Goal: Task Accomplishment & Management: Complete application form

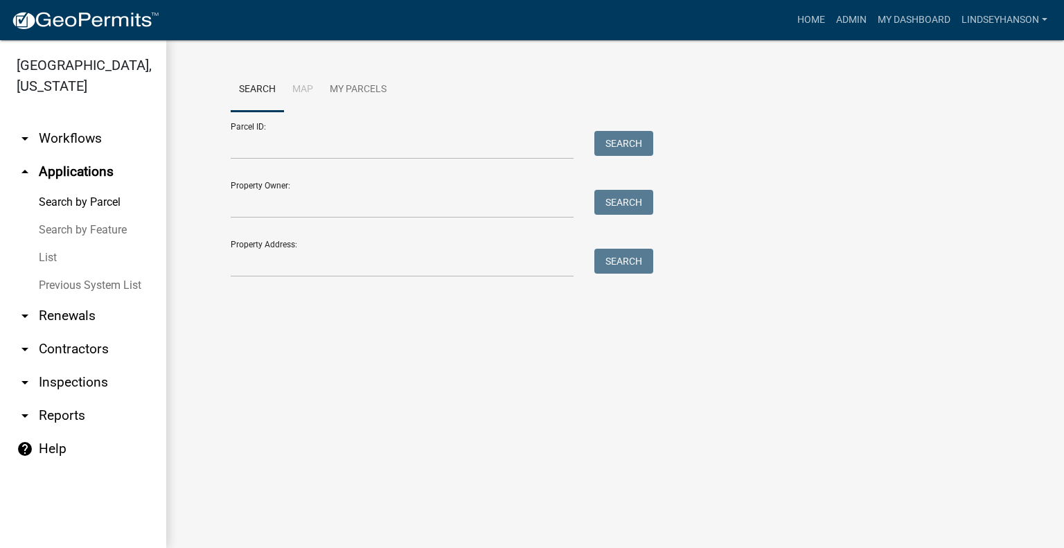
drag, startPoint x: 84, startPoint y: 139, endPoint x: 111, endPoint y: 130, distance: 28.3
click at [83, 139] on link "arrow_drop_down Workflows" at bounding box center [83, 138] width 166 height 33
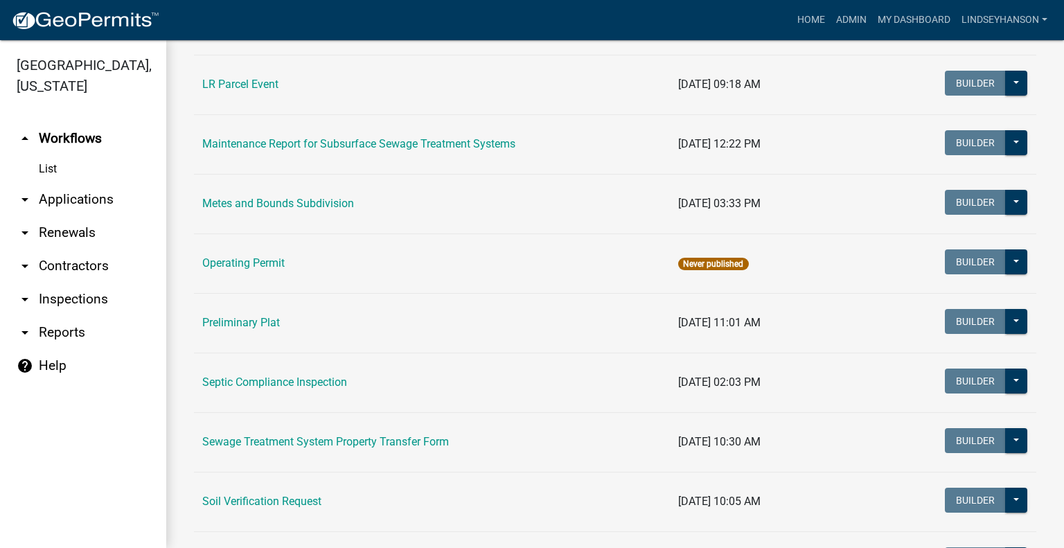
scroll to position [536, 0]
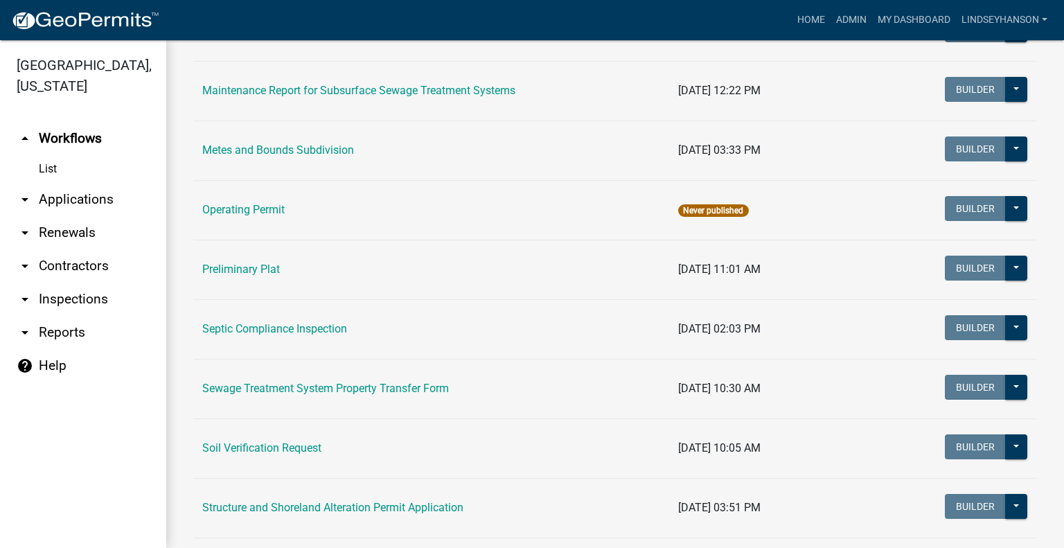
click at [265, 457] on td "Soil Verification Request" at bounding box center [432, 448] width 476 height 60
drag, startPoint x: 269, startPoint y: 448, endPoint x: 454, endPoint y: 388, distance: 194.6
click at [269, 448] on link "Soil Verification Request" at bounding box center [261, 447] width 119 height 13
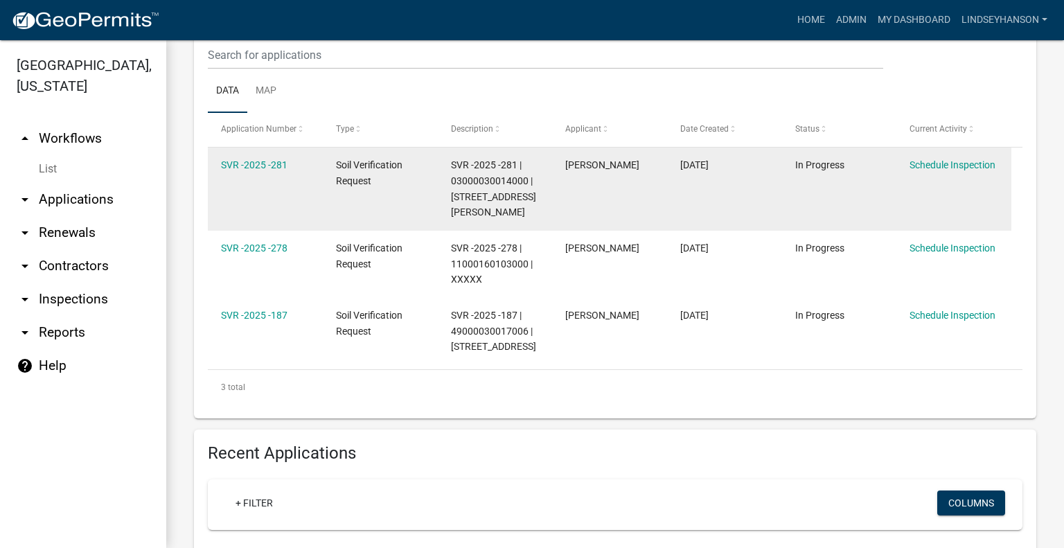
scroll to position [285, 0]
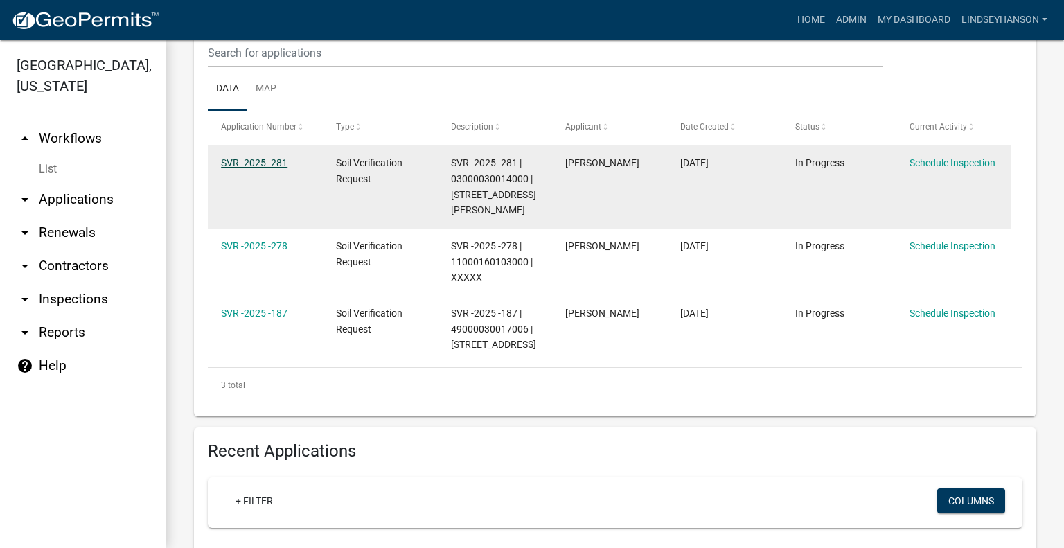
click at [274, 161] on link "SVR -2025 -281" at bounding box center [254, 162] width 67 height 11
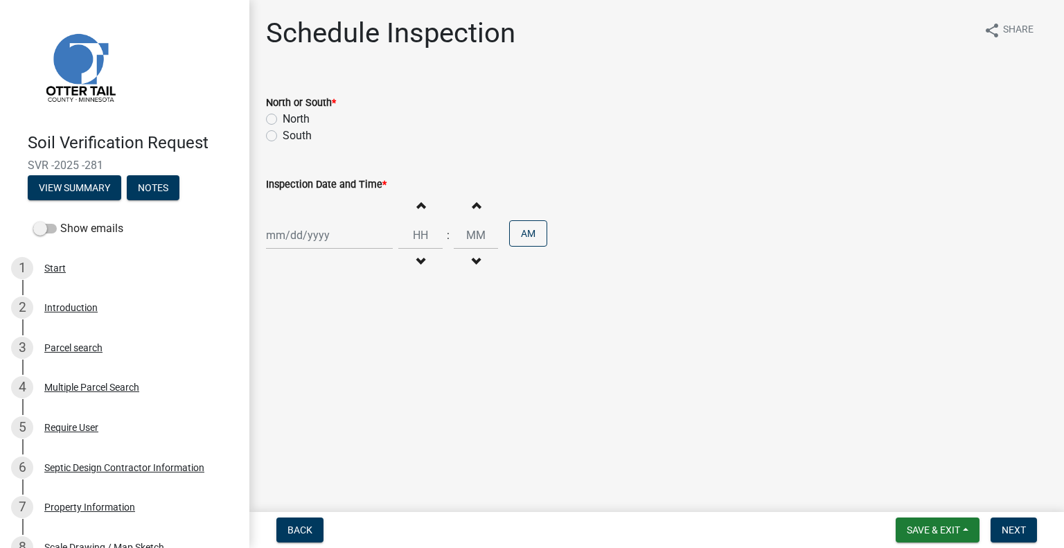
click at [89, 351] on div "Parcel search" at bounding box center [73, 348] width 58 height 10
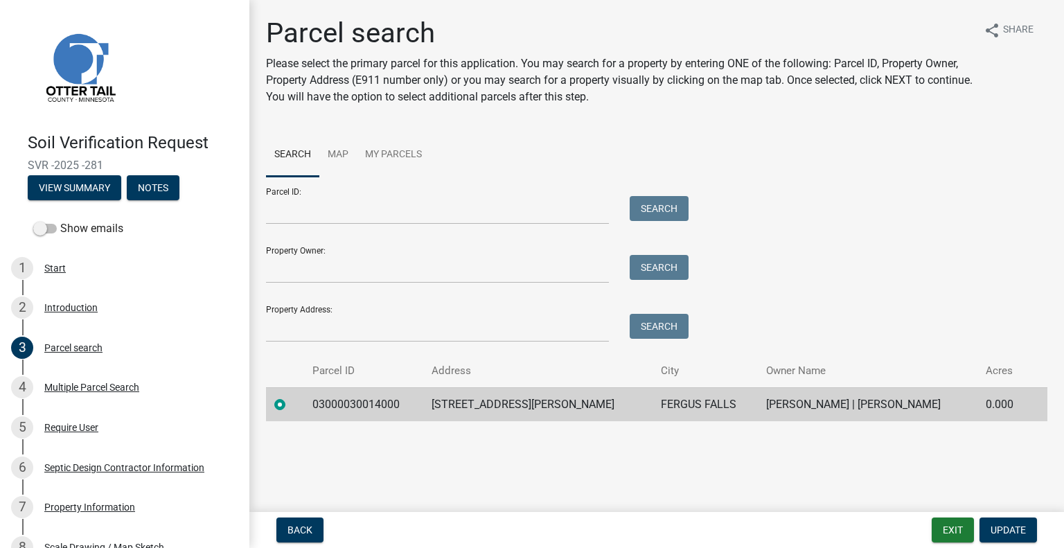
click at [349, 409] on td "03000030014000" at bounding box center [363, 404] width 119 height 34
copy td "03000030014000"
click at [540, 407] on td "27748 BREKKE LAKE RD" at bounding box center [537, 404] width 229 height 34
click at [540, 406] on td "27748 BREKKE LAKE RD" at bounding box center [537, 404] width 229 height 34
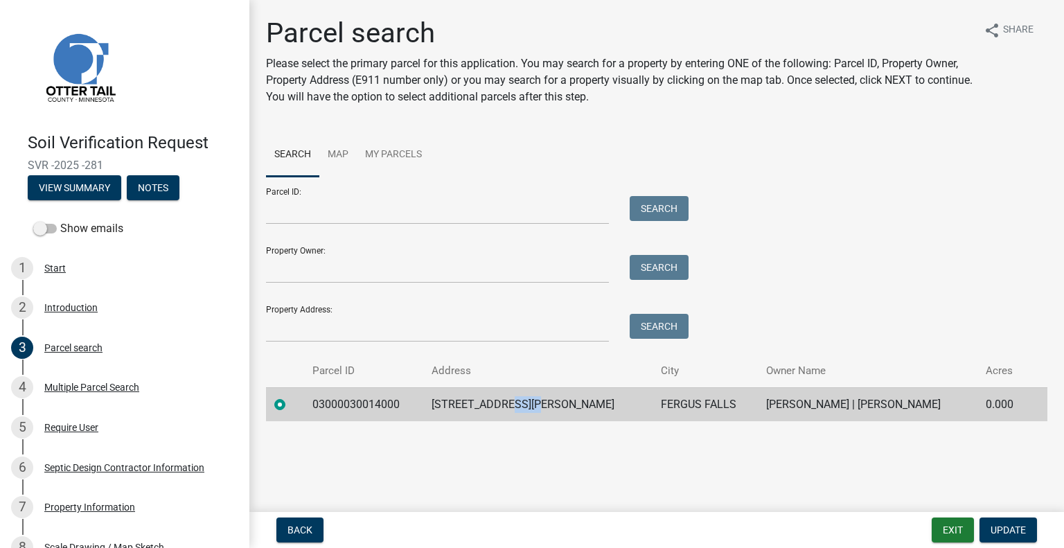
click at [541, 405] on td "27748 BREKKE LAKE RD" at bounding box center [537, 404] width 229 height 34
click at [541, 403] on td "27748 BREKKE LAKE RD" at bounding box center [537, 404] width 229 height 34
copy td "27748 BREKKE LAKE RD"
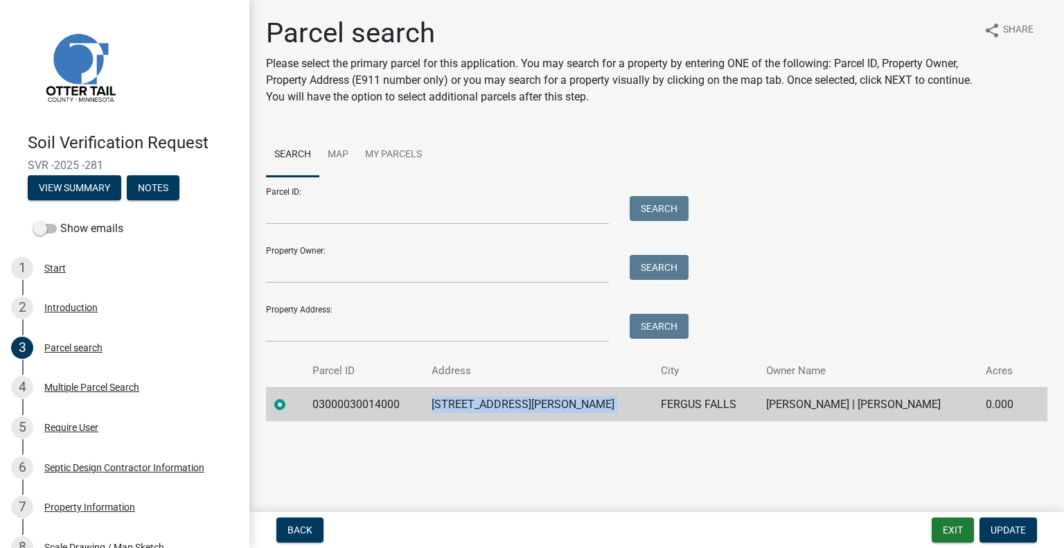
click at [653, 409] on td "FERGUS FALLS" at bounding box center [706, 404] width 106 height 34
copy td "FERGUS FALLS"
click at [790, 399] on td "BRUCE A AUSTAD | MARTHA M AUSTAD" at bounding box center [868, 404] width 220 height 34
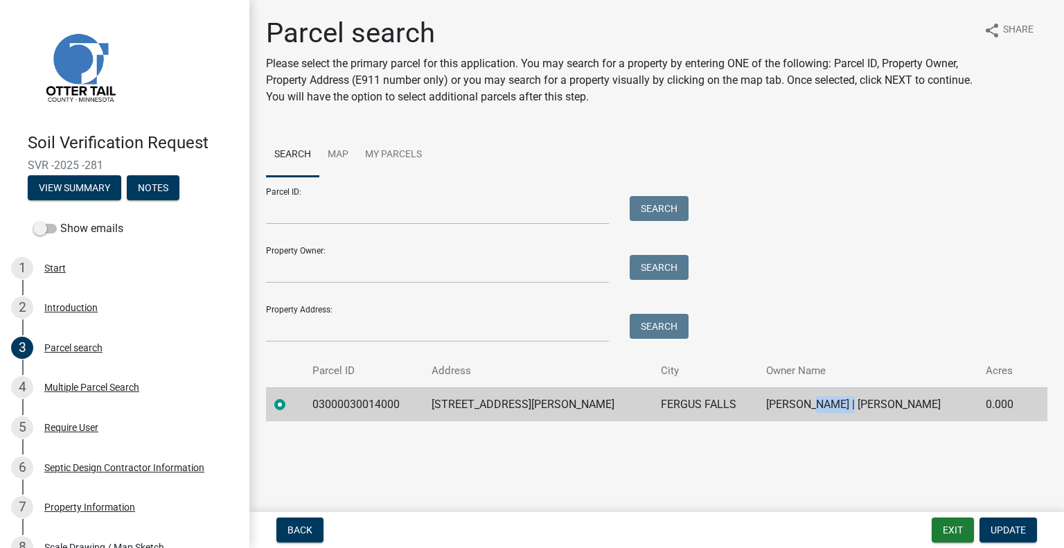
click at [790, 399] on td "BRUCE A AUSTAD | MARTHA M AUSTAD" at bounding box center [868, 404] width 220 height 34
copy td "BRUCE A AUSTAD | MARTHA M AUSTAD"
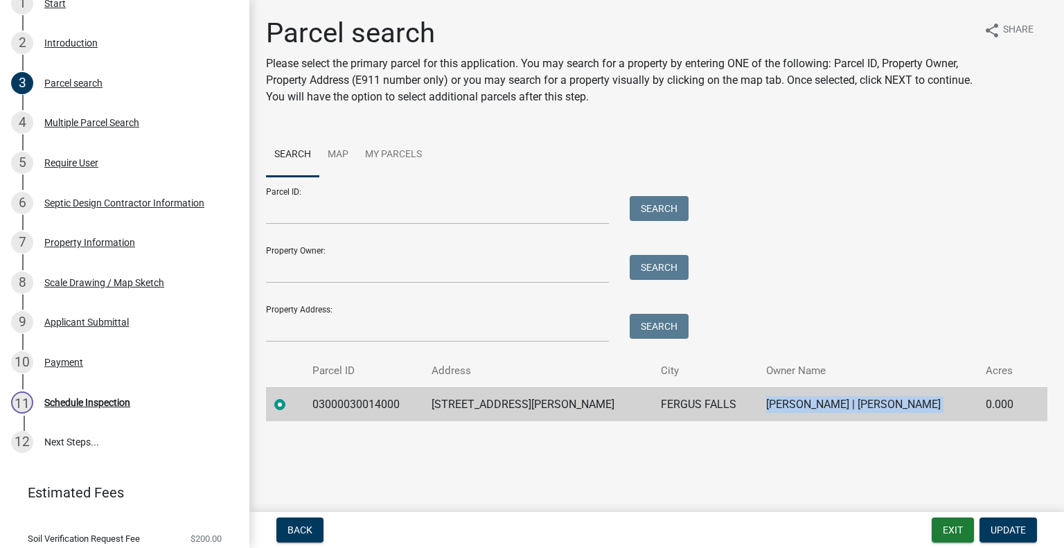
scroll to position [308, 0]
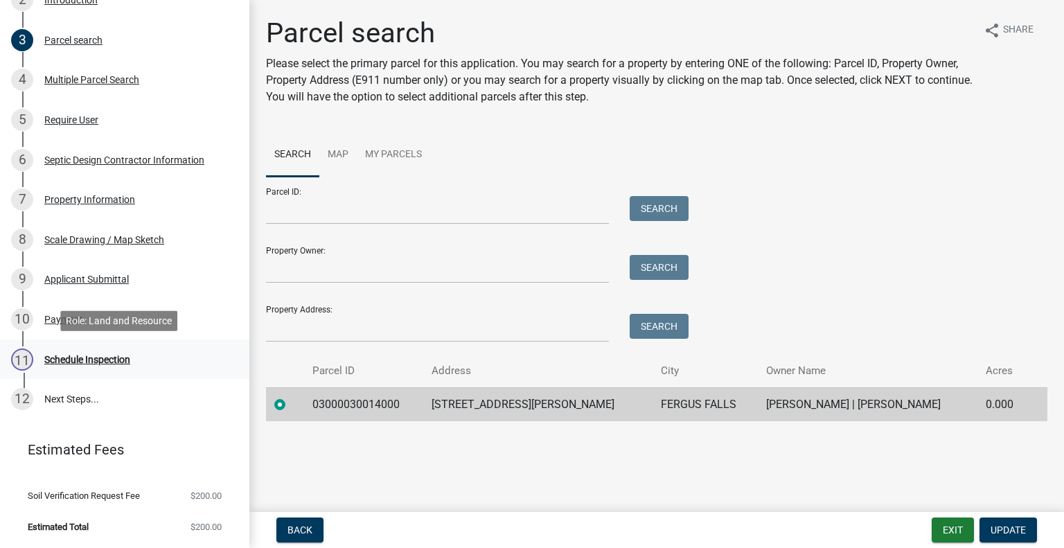
click at [112, 365] on div "11 Schedule Inspection" at bounding box center [119, 359] width 216 height 22
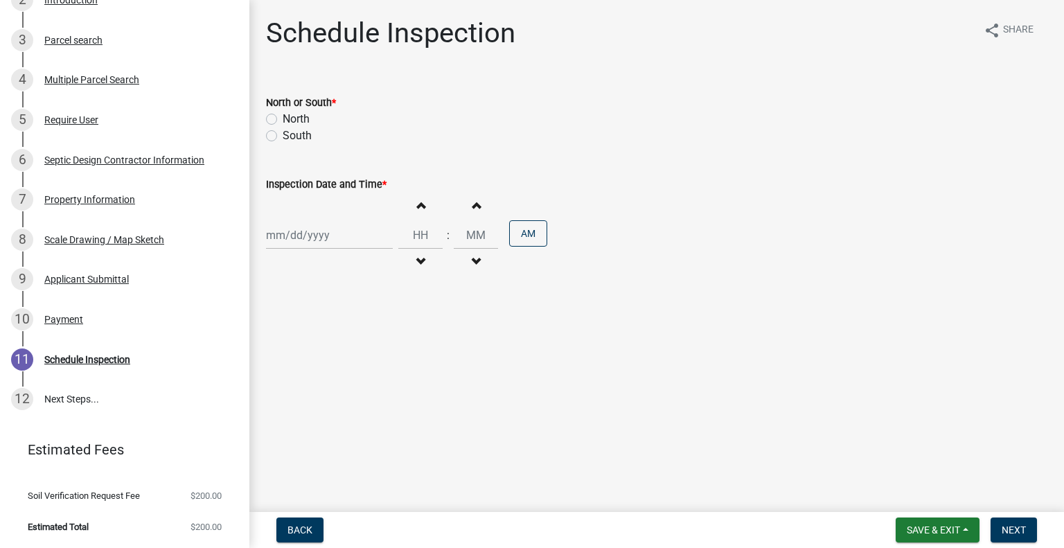
click at [292, 113] on label "North" at bounding box center [296, 119] width 27 height 17
click at [292, 113] on input "North" at bounding box center [287, 115] width 9 height 9
radio input "true"
click at [323, 233] on div at bounding box center [329, 235] width 127 height 28
select select "8"
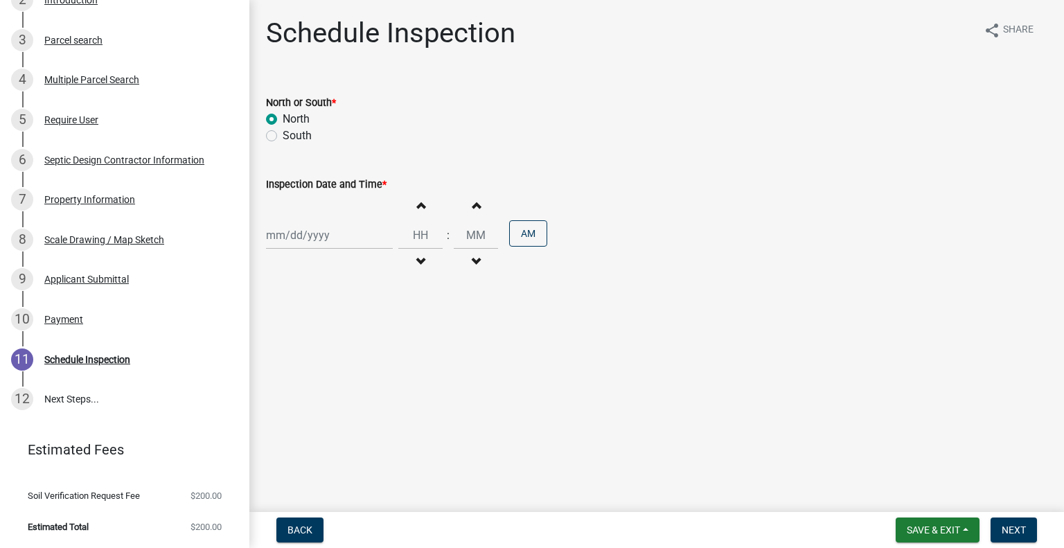
select select "2025"
click at [257, 123] on div "North or South * North South" at bounding box center [657, 111] width 802 height 67
click at [283, 135] on label "South" at bounding box center [297, 135] width 29 height 17
click at [283, 135] on input "South" at bounding box center [287, 131] width 9 height 9
radio input "true"
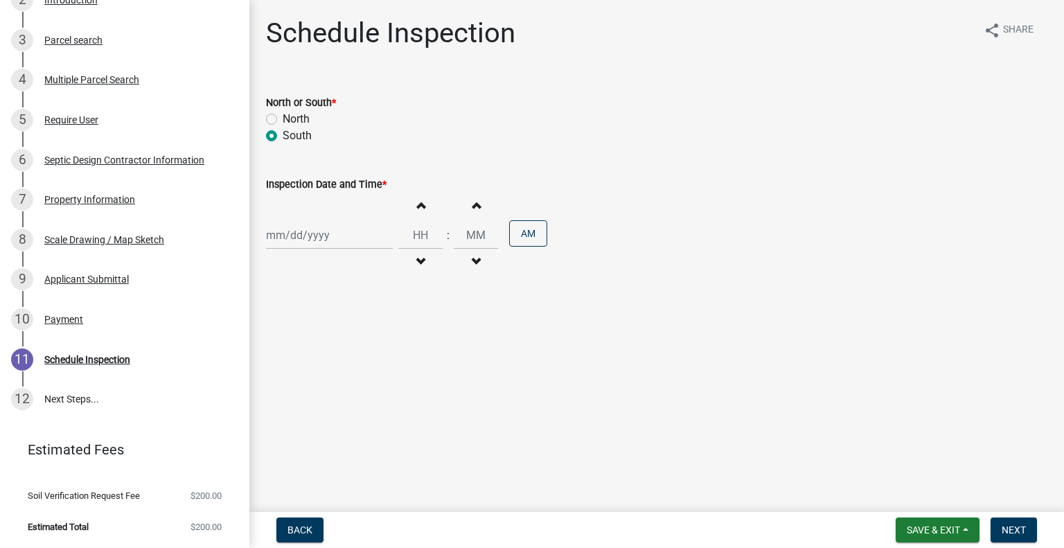
click at [313, 236] on div at bounding box center [329, 235] width 127 height 28
select select "8"
select select "2025"
click at [308, 350] on div "12" at bounding box center [302, 353] width 22 height 22
type input "08/12/2025"
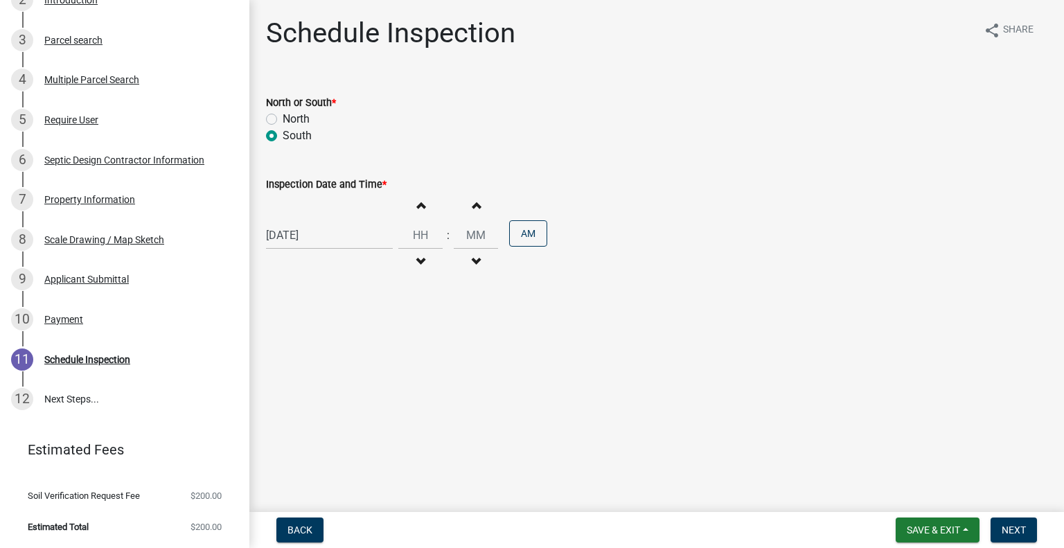
click at [418, 254] on button "Decrement hours" at bounding box center [420, 261] width 29 height 25
type input "11"
type input "00"
click at [417, 210] on span "button" at bounding box center [420, 205] width 7 height 11
type input "12"
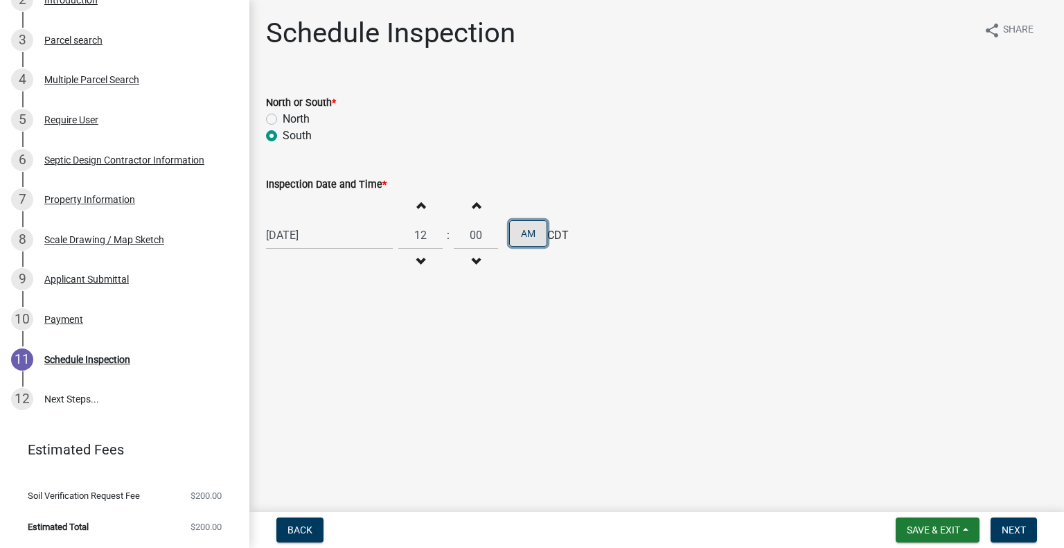
click at [521, 236] on button "AM" at bounding box center [528, 233] width 38 height 26
click at [1006, 528] on span "Next" at bounding box center [1014, 529] width 24 height 11
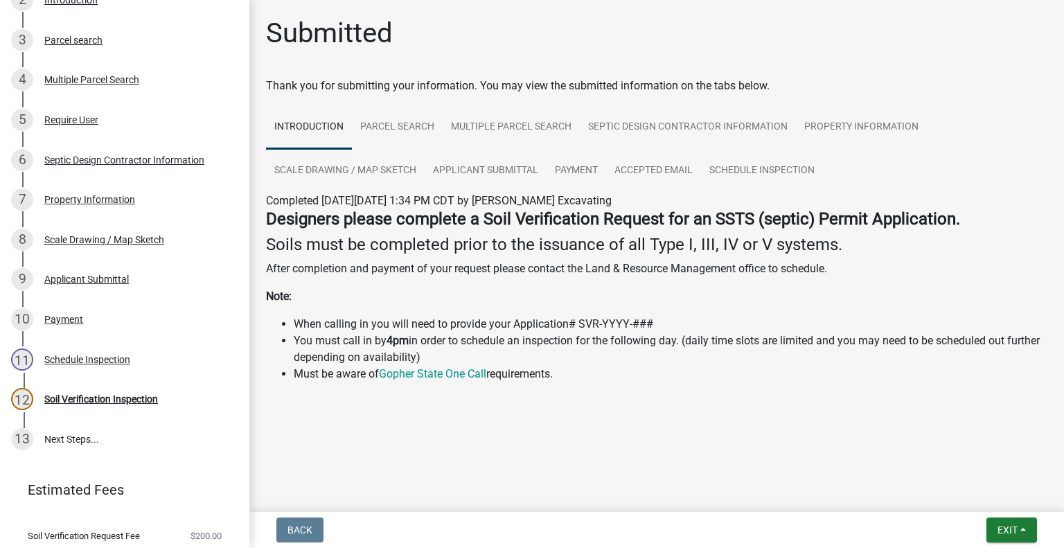
scroll to position [347, 0]
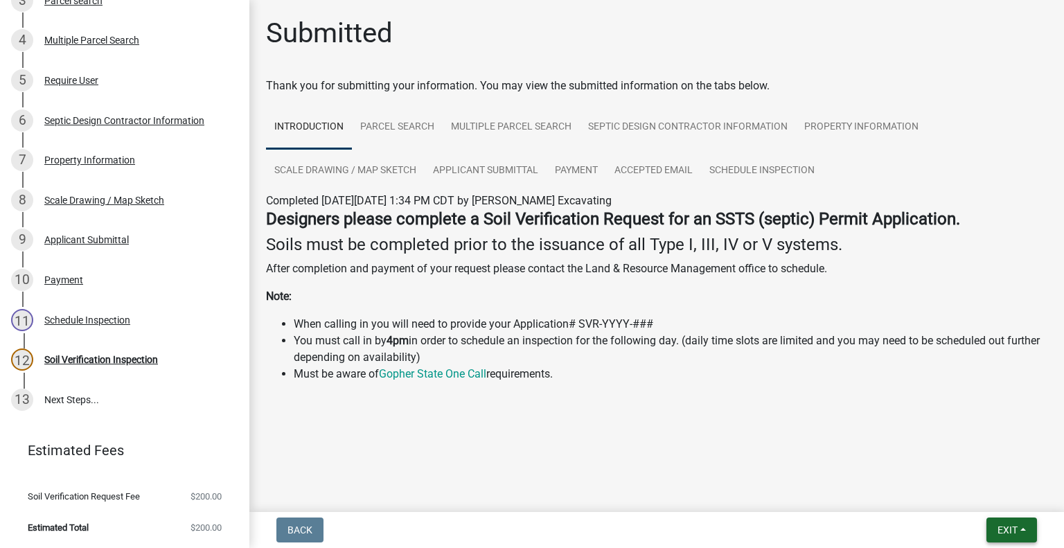
click at [994, 531] on button "Exit" at bounding box center [1012, 530] width 51 height 25
click at [962, 509] on button "Save & Exit" at bounding box center [982, 493] width 111 height 33
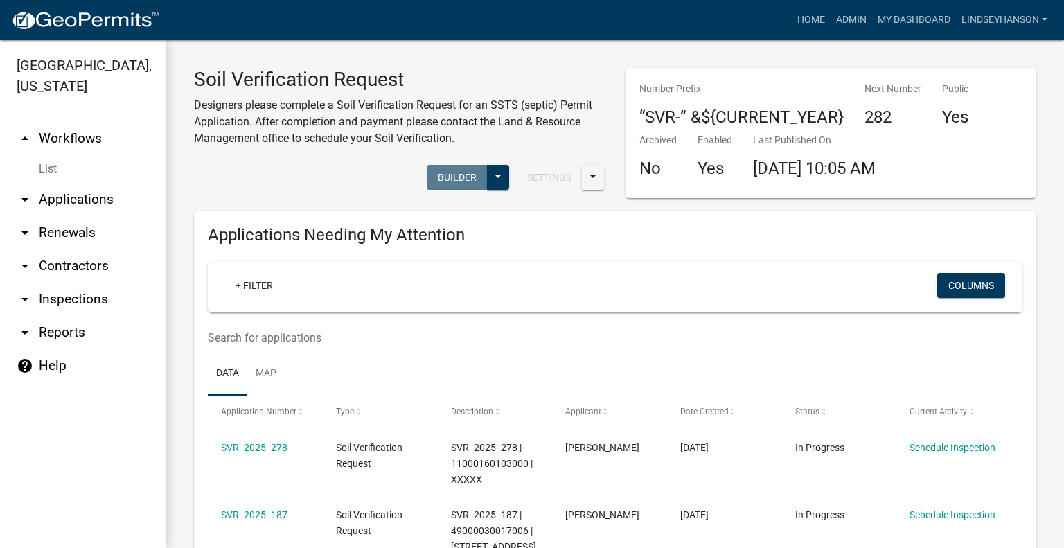
click at [93, 196] on link "arrow_drop_down Applications" at bounding box center [83, 199] width 166 height 33
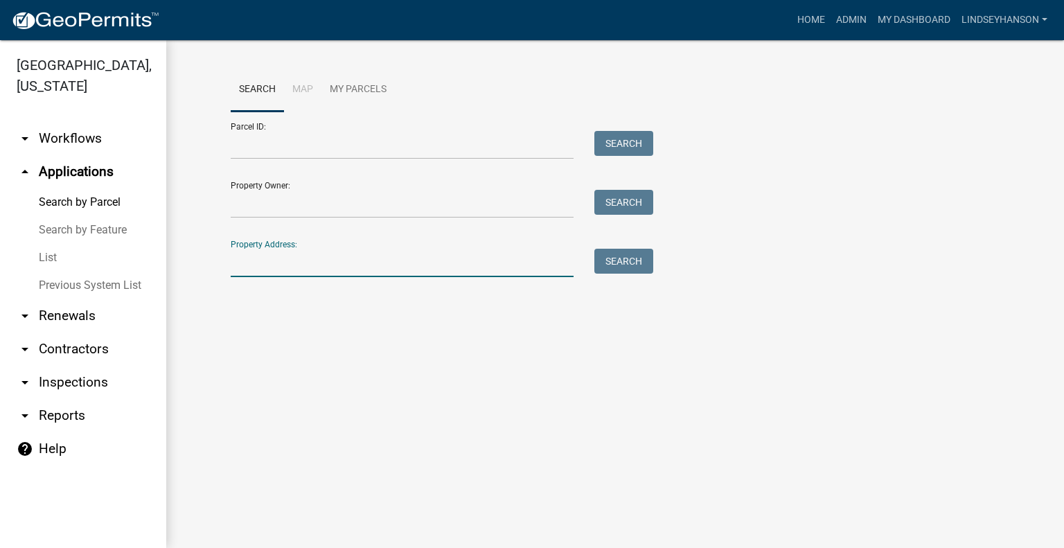
click at [294, 276] on input "Property Address:" at bounding box center [402, 263] width 343 height 28
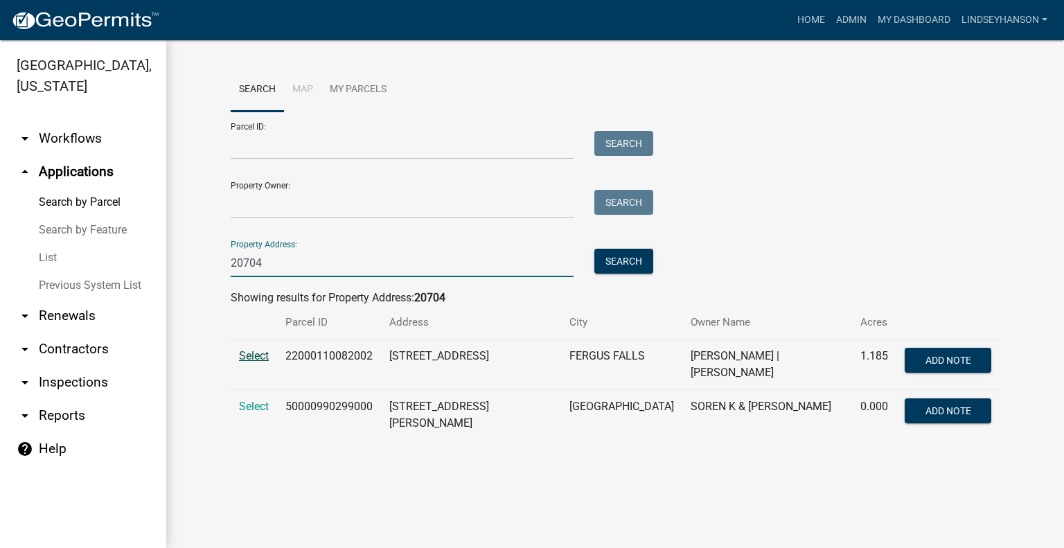
type input "20704"
click at [249, 350] on span "Select" at bounding box center [254, 355] width 30 height 13
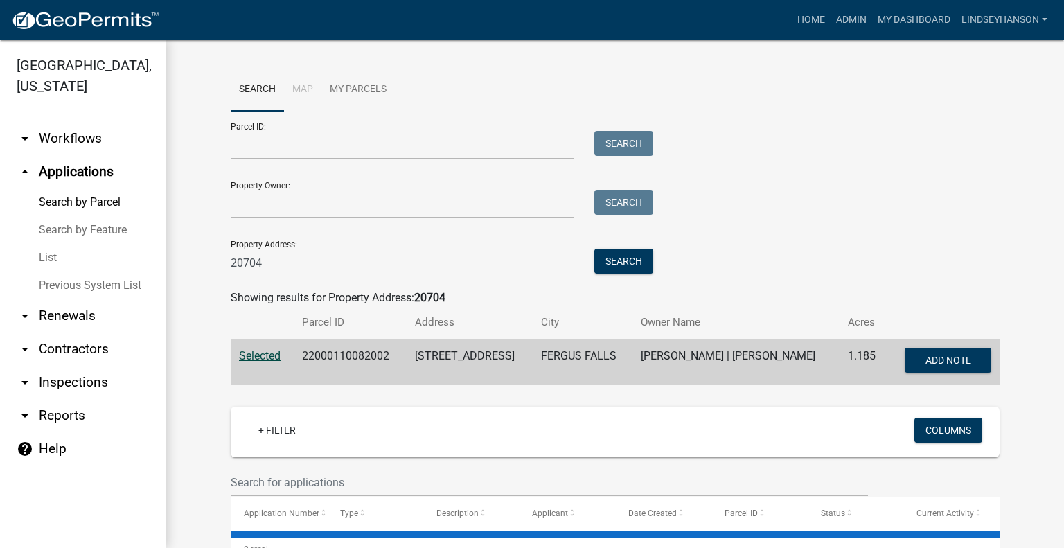
click at [249, 350] on span "Selected" at bounding box center [260, 355] width 42 height 13
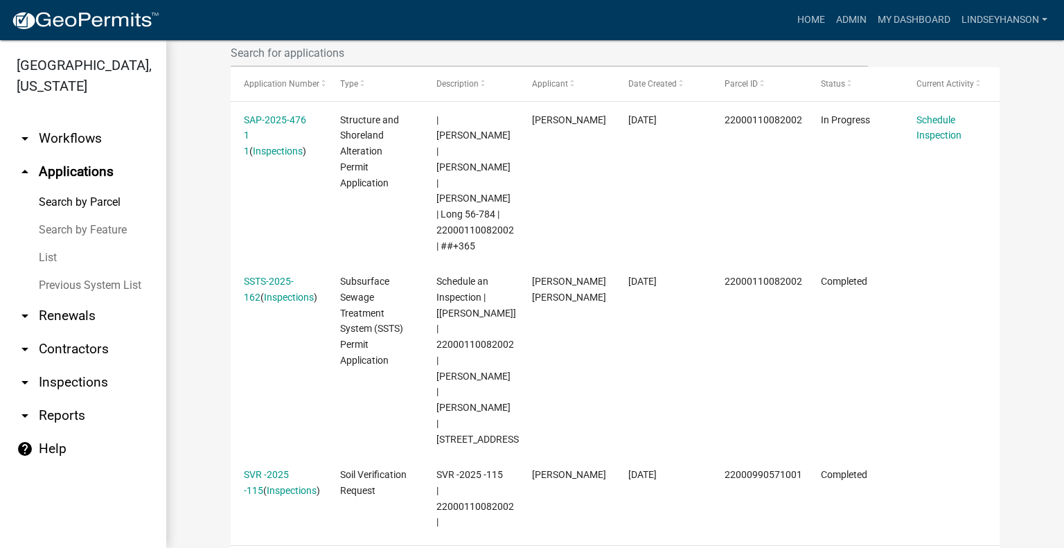
scroll to position [392, 0]
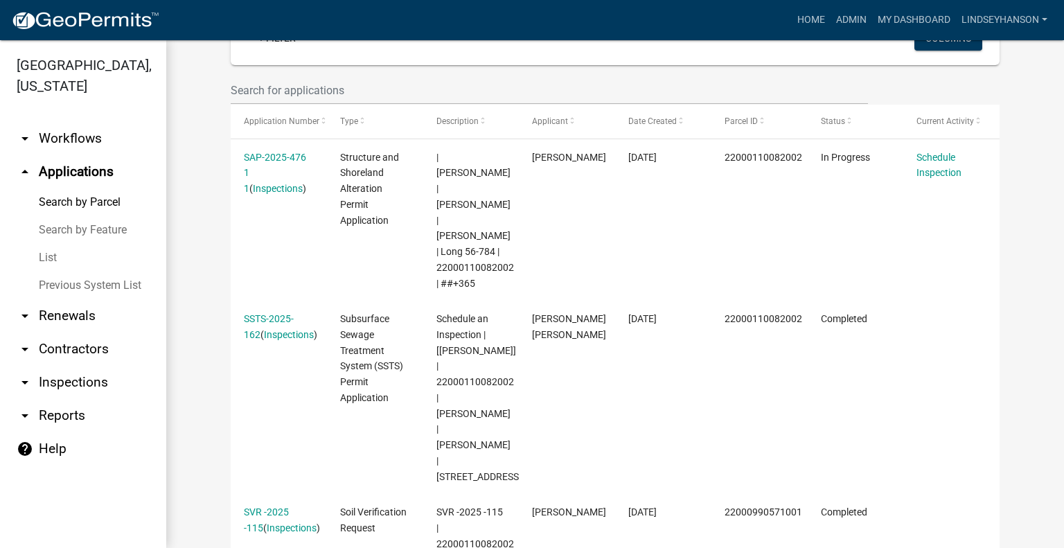
click at [97, 151] on link "arrow_drop_down Workflows" at bounding box center [83, 138] width 166 height 33
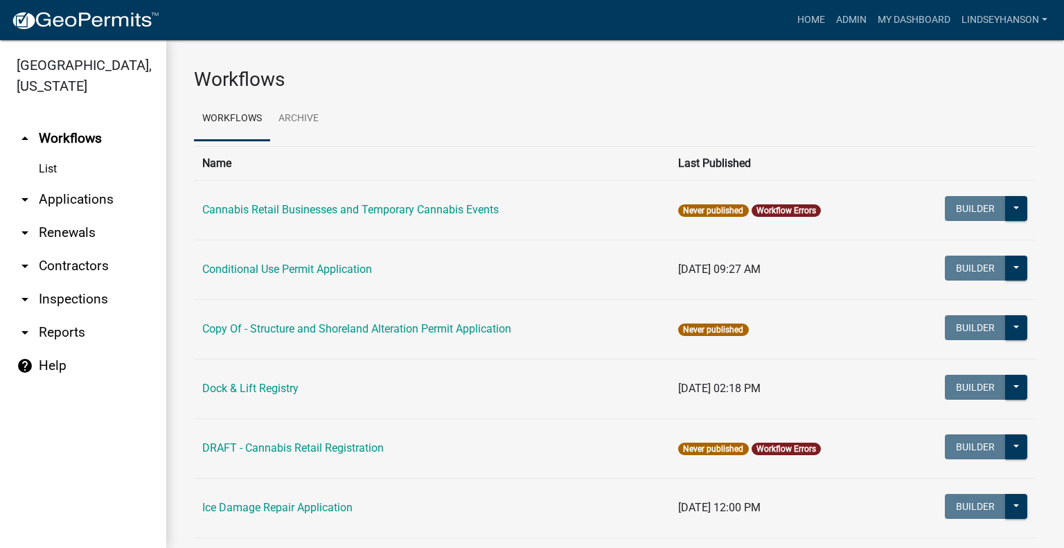
click at [94, 202] on link "arrow_drop_down Applications" at bounding box center [83, 199] width 166 height 33
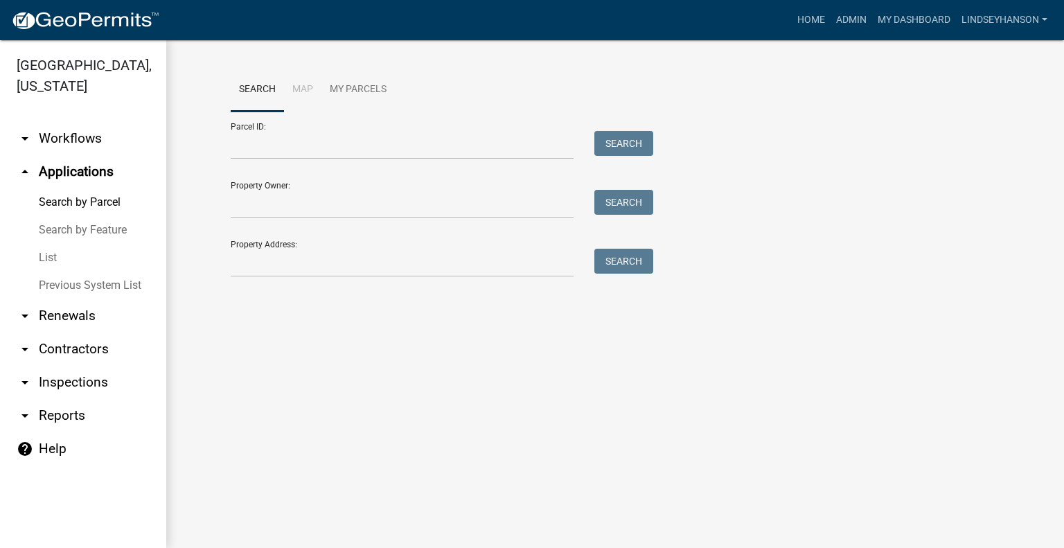
click at [116, 135] on link "arrow_drop_down Workflows" at bounding box center [83, 138] width 166 height 33
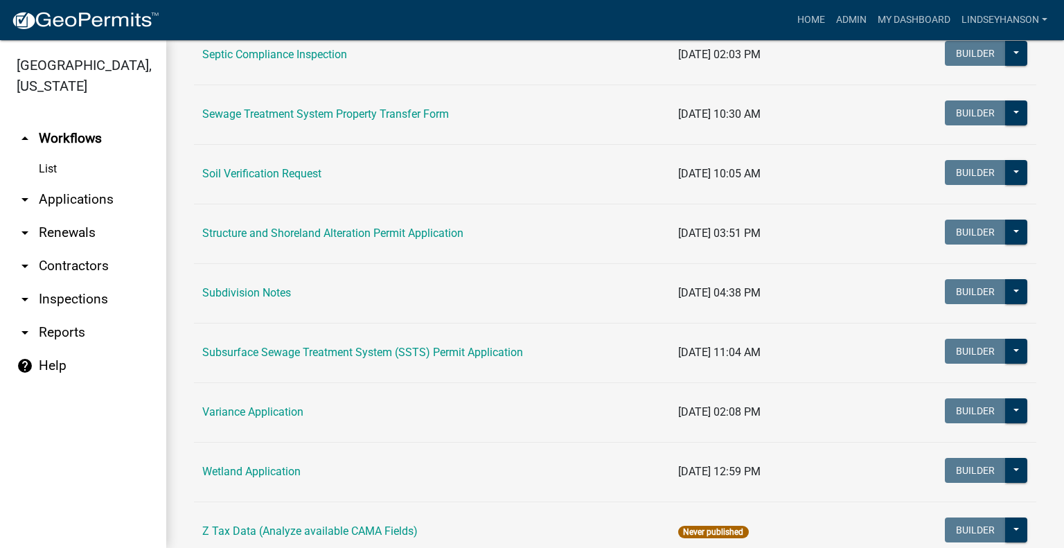
scroll to position [807, 0]
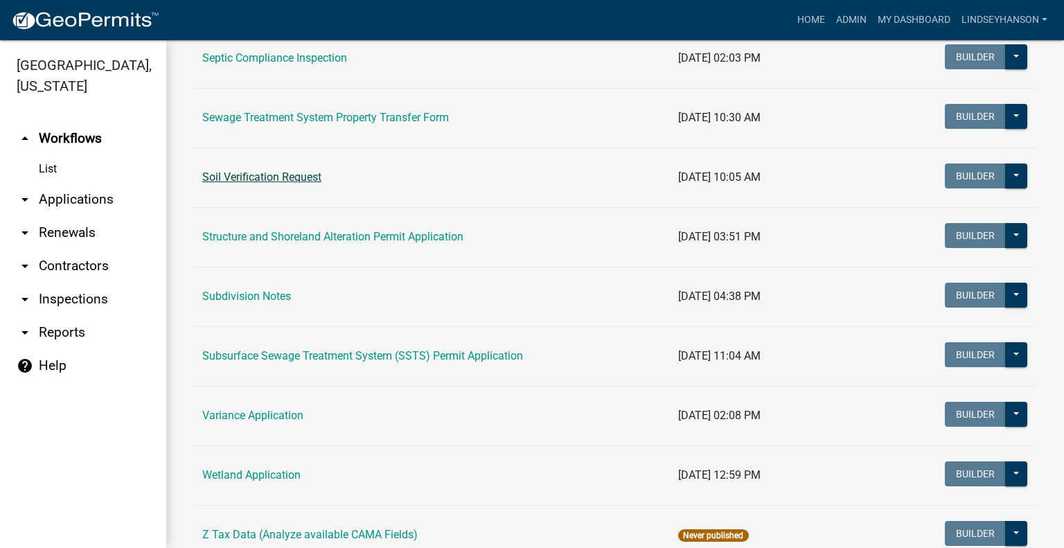
click at [299, 174] on link "Soil Verification Request" at bounding box center [261, 176] width 119 height 13
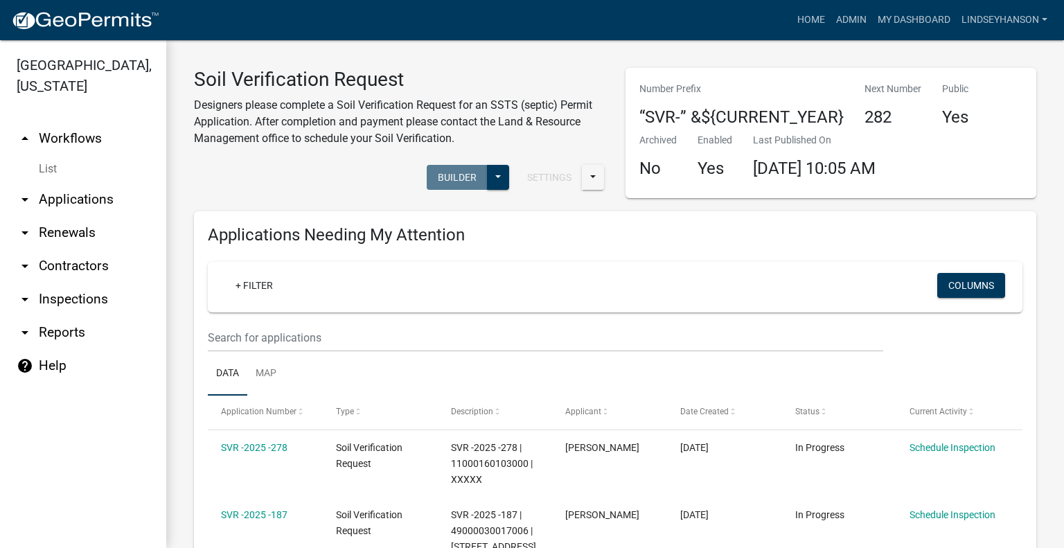
click at [72, 204] on link "arrow_drop_down Applications" at bounding box center [83, 199] width 166 height 33
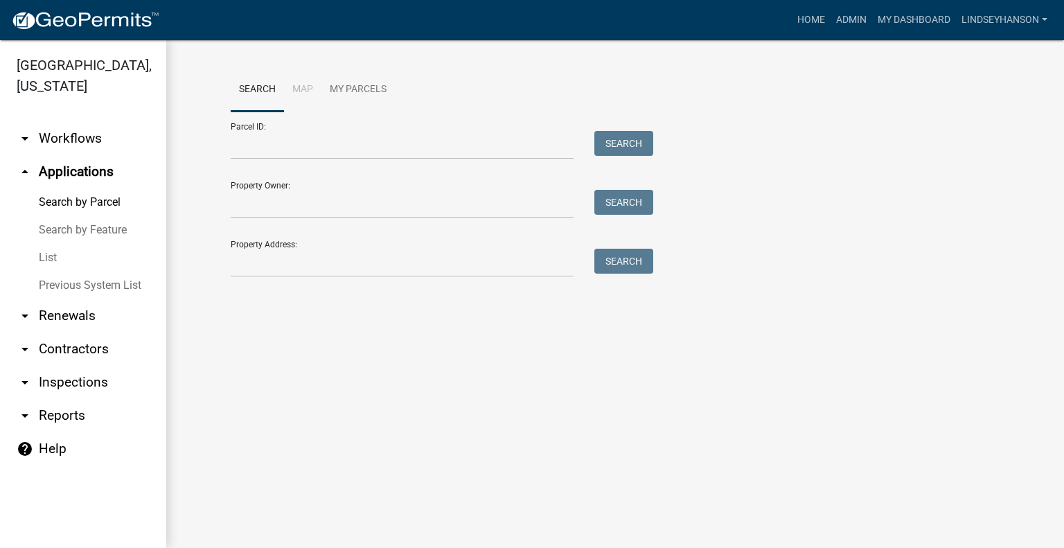
click at [78, 136] on link "arrow_drop_down Workflows" at bounding box center [83, 138] width 166 height 33
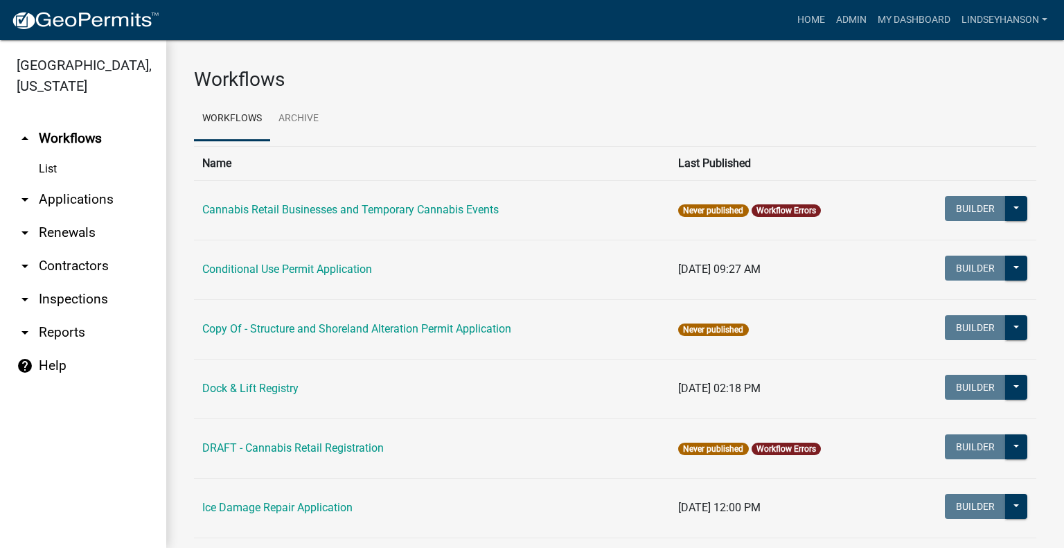
click at [104, 199] on link "arrow_drop_down Applications" at bounding box center [83, 199] width 166 height 33
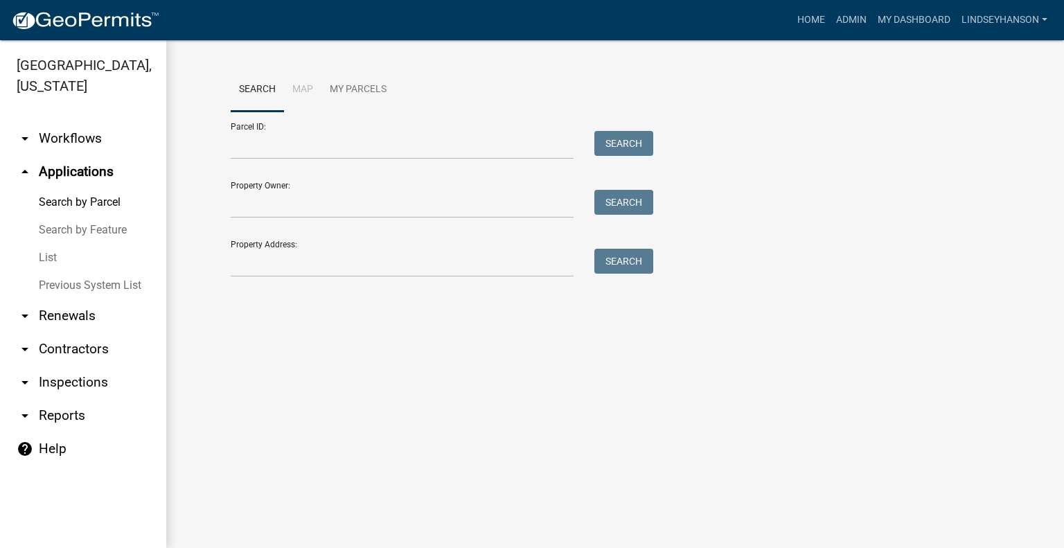
click at [83, 139] on link "arrow_drop_down Workflows" at bounding box center [83, 138] width 166 height 33
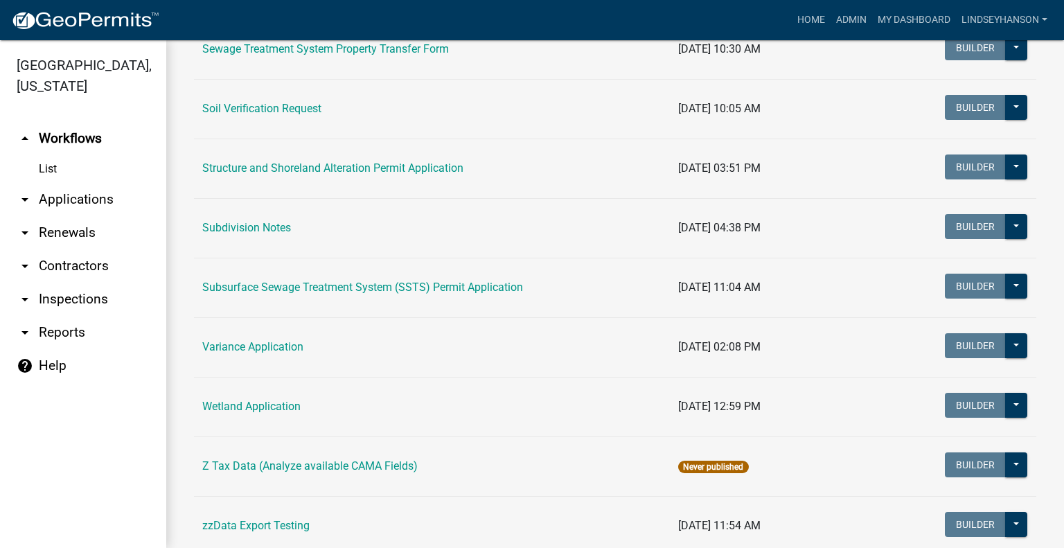
scroll to position [883, 0]
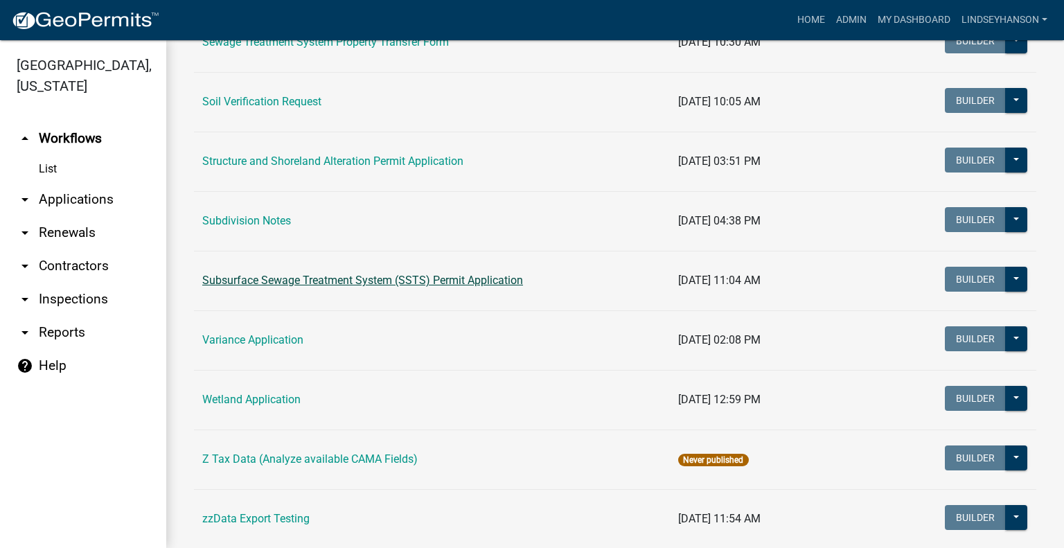
click at [362, 275] on link "Subsurface Sewage Treatment System (SSTS) Permit Application" at bounding box center [362, 280] width 321 height 13
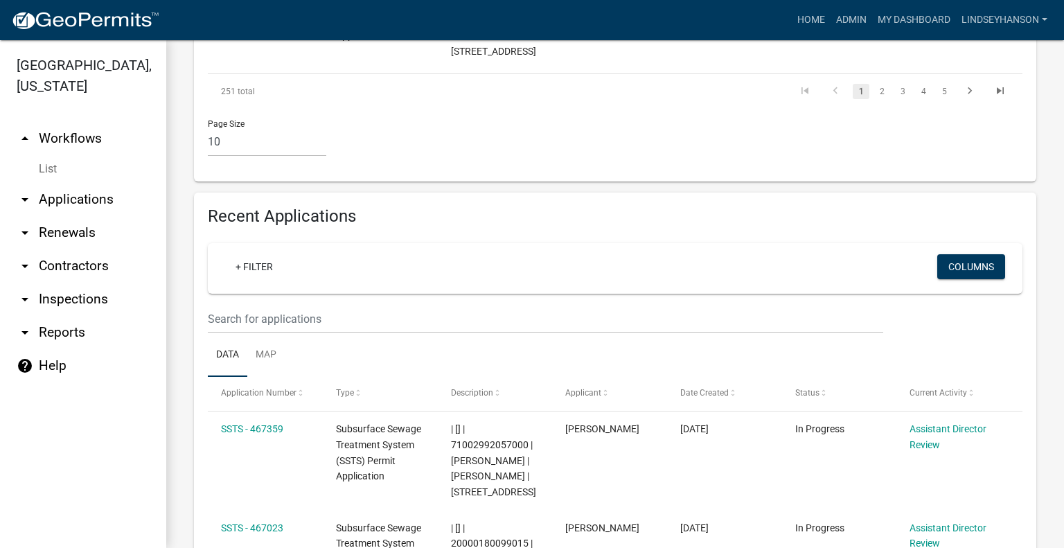
scroll to position [1506, 0]
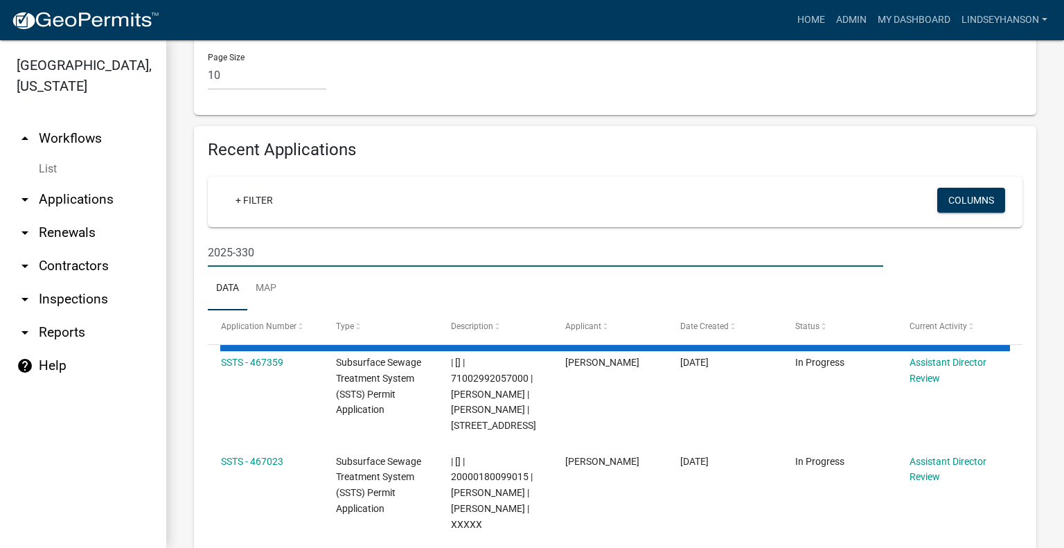
scroll to position [1451, 0]
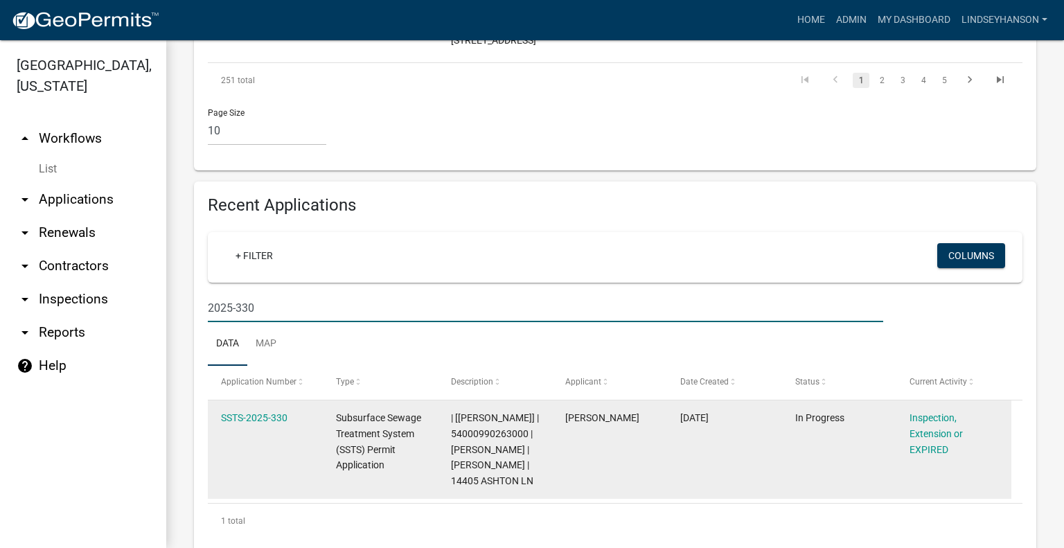
type input "2025-330"
click at [278, 412] on link "SSTS-2025-330" at bounding box center [254, 417] width 67 height 11
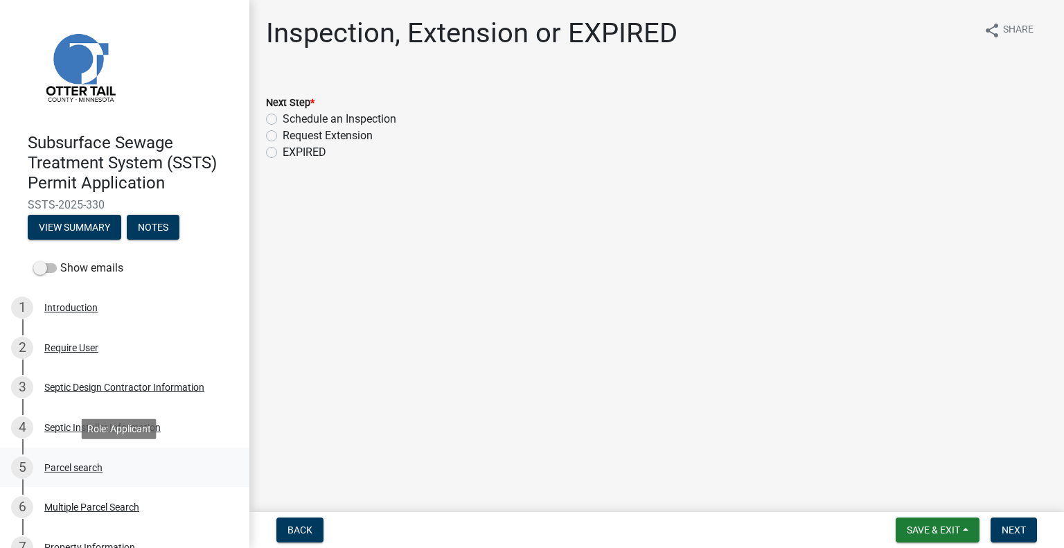
click at [80, 470] on div "Parcel search" at bounding box center [73, 468] width 58 height 10
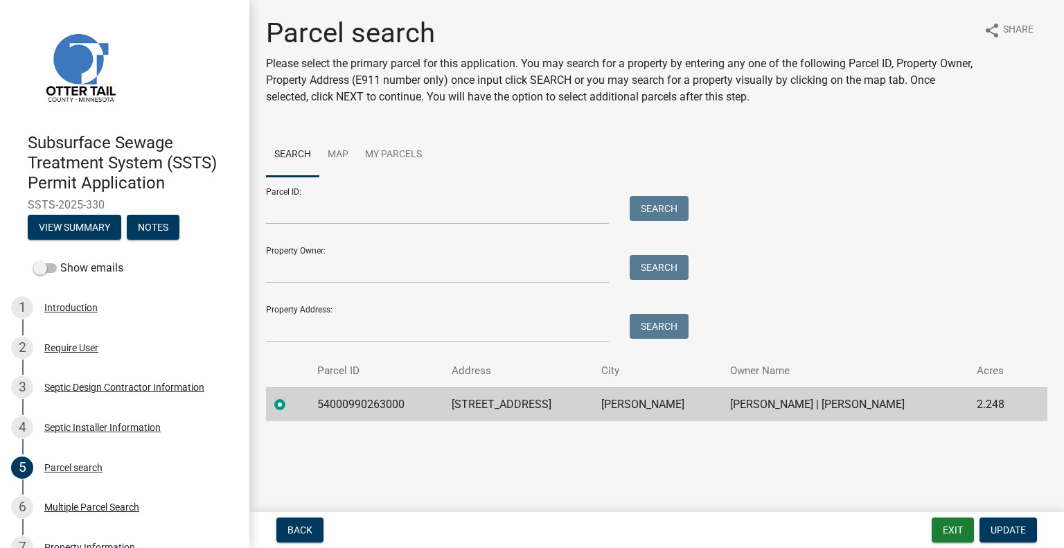
click at [365, 403] on td "54000990263000" at bounding box center [376, 404] width 134 height 34
copy td "54000990263000"
click at [512, 406] on td "14405 ASHTON LN" at bounding box center [518, 404] width 150 height 34
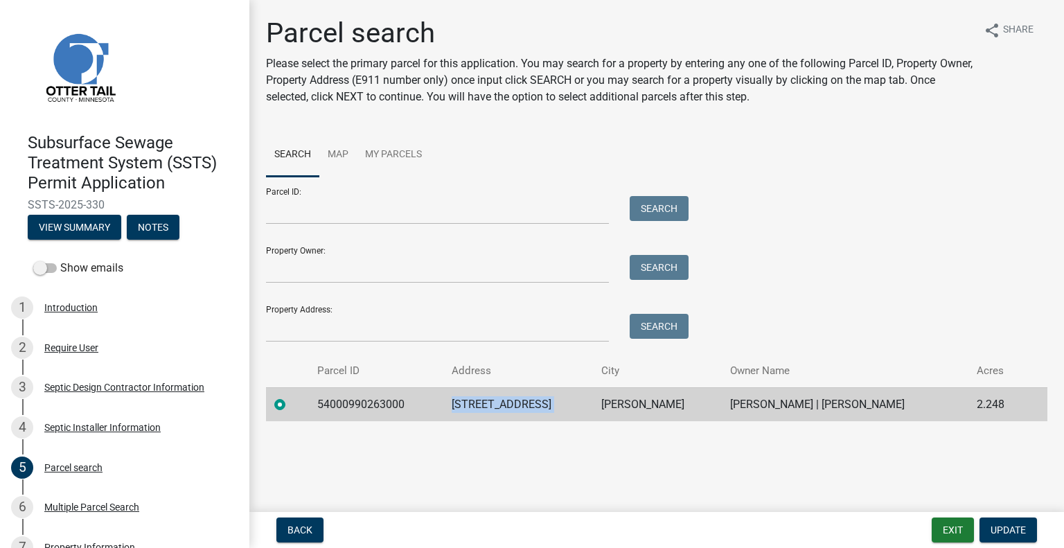
click at [512, 406] on td "14405 ASHTON LN" at bounding box center [518, 404] width 150 height 34
copy td "14405 ASHTON LN"
click at [621, 412] on td "DALTON" at bounding box center [657, 404] width 129 height 34
click at [621, 411] on td "DALTON" at bounding box center [657, 404] width 129 height 34
click at [625, 405] on td "DALTON" at bounding box center [657, 404] width 129 height 34
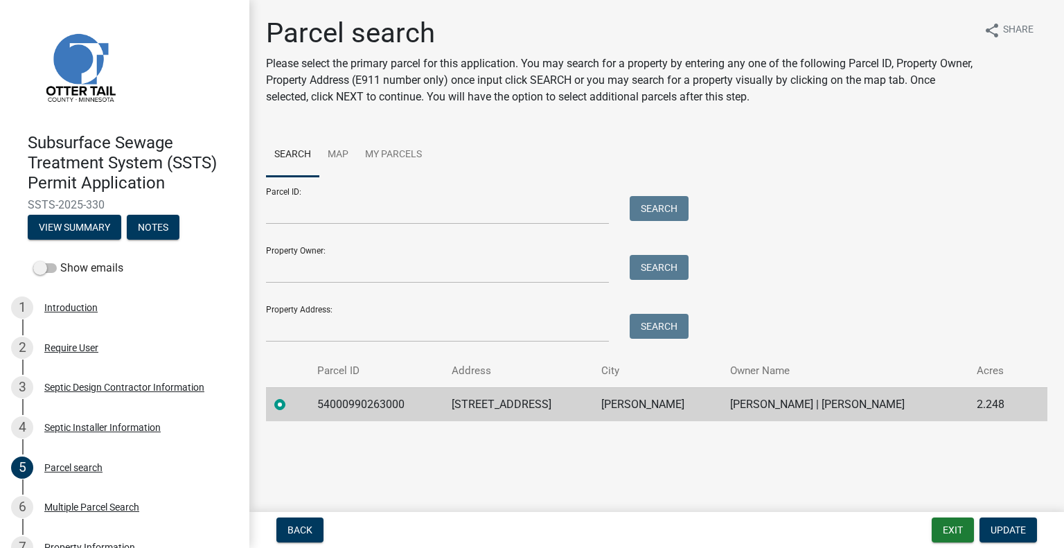
click at [625, 403] on td "DALTON" at bounding box center [657, 404] width 129 height 34
copy td "DALTON"
click at [793, 407] on td "BRADLEY A BARRY | TERESA A BARRY" at bounding box center [845, 404] width 247 height 34
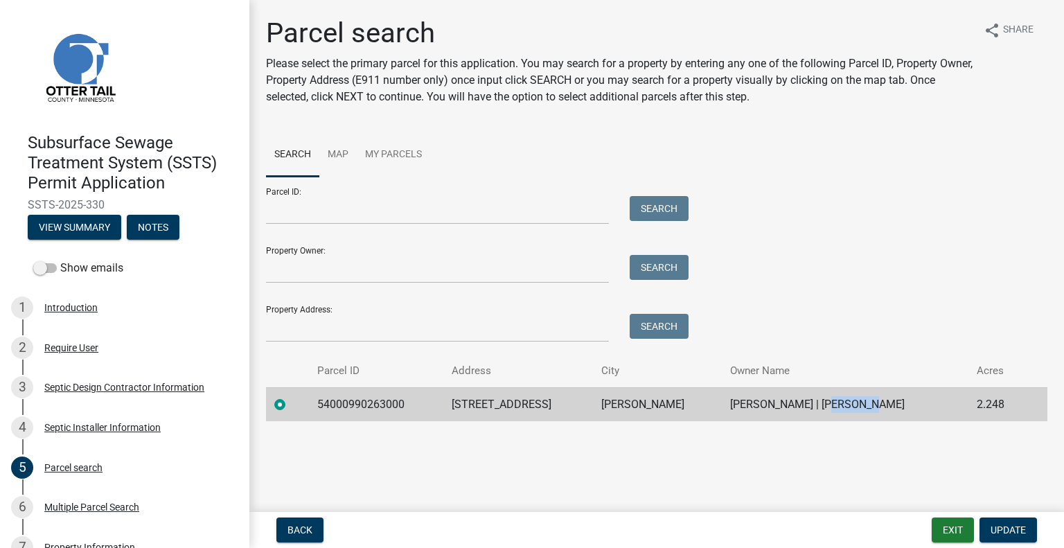
click at [793, 407] on td "BRADLEY A BARRY | TERESA A BARRY" at bounding box center [845, 404] width 247 height 34
copy td "BRADLEY A BARRY | TERESA A BARRY"
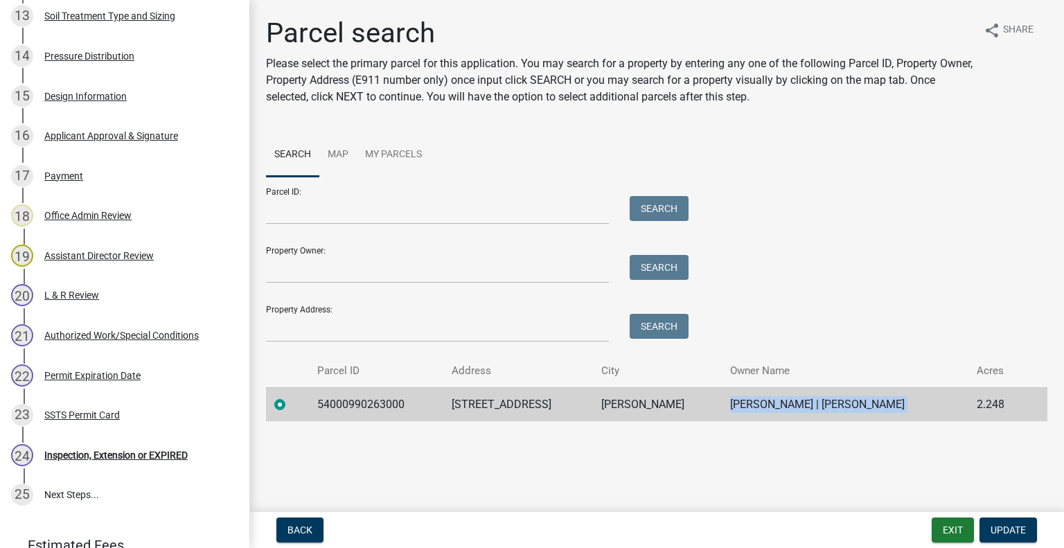
scroll to position [866, 0]
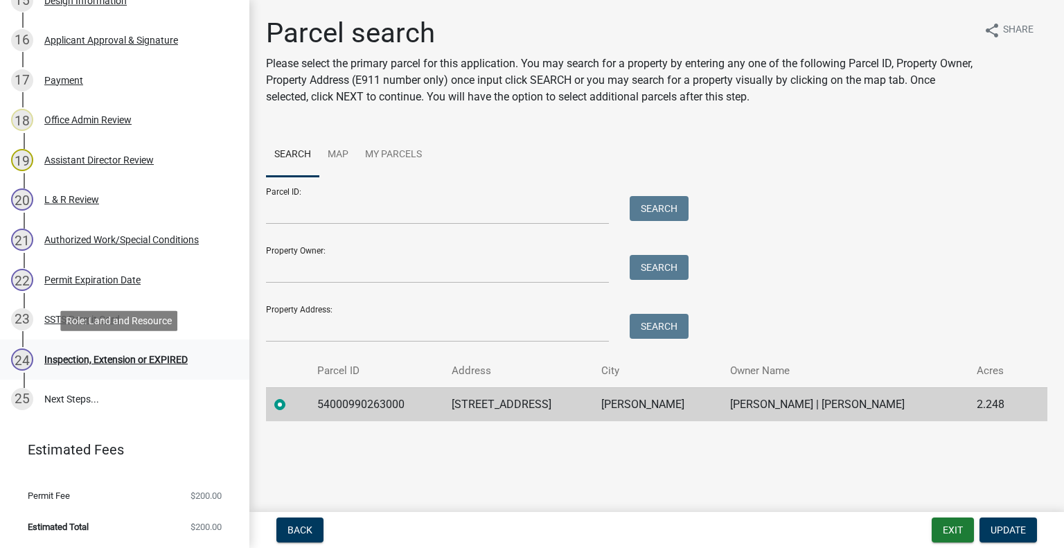
click at [133, 363] on div "Inspection, Extension or EXPIRED" at bounding box center [115, 360] width 143 height 10
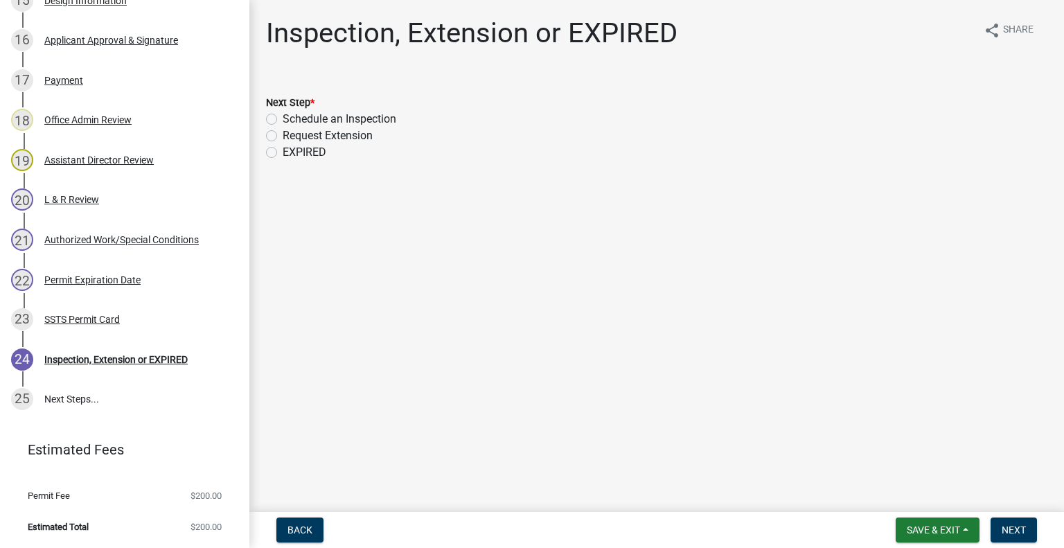
click at [360, 118] on label "Schedule an Inspection" at bounding box center [340, 119] width 114 height 17
click at [292, 118] on input "Schedule an Inspection" at bounding box center [287, 115] width 9 height 9
radio input "true"
click at [1012, 518] on button "Next" at bounding box center [1014, 530] width 46 height 25
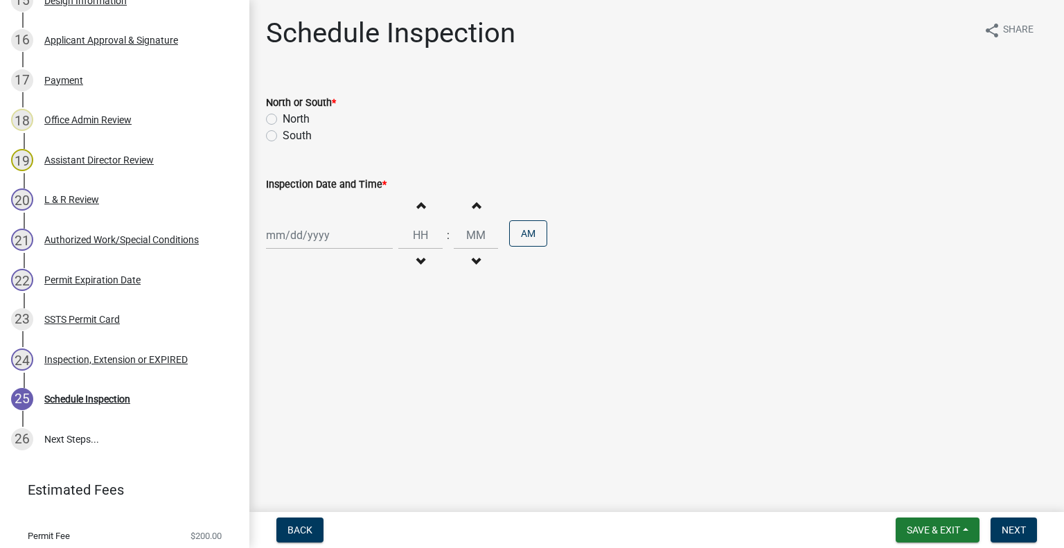
scroll to position [906, 0]
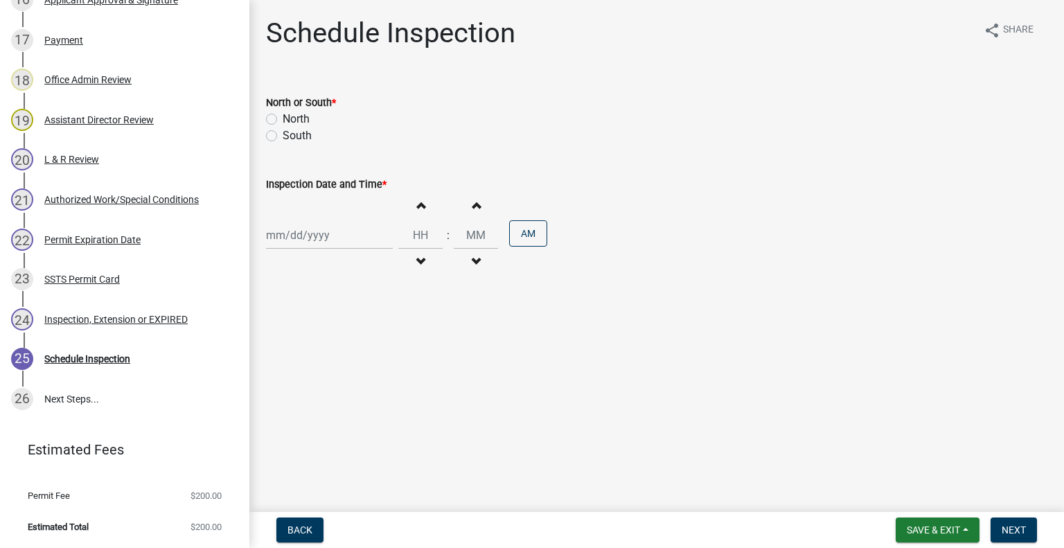
click at [294, 134] on label "South" at bounding box center [297, 135] width 29 height 17
click at [292, 134] on input "South" at bounding box center [287, 131] width 9 height 9
radio input "true"
click at [329, 240] on div at bounding box center [329, 235] width 127 height 28
select select "8"
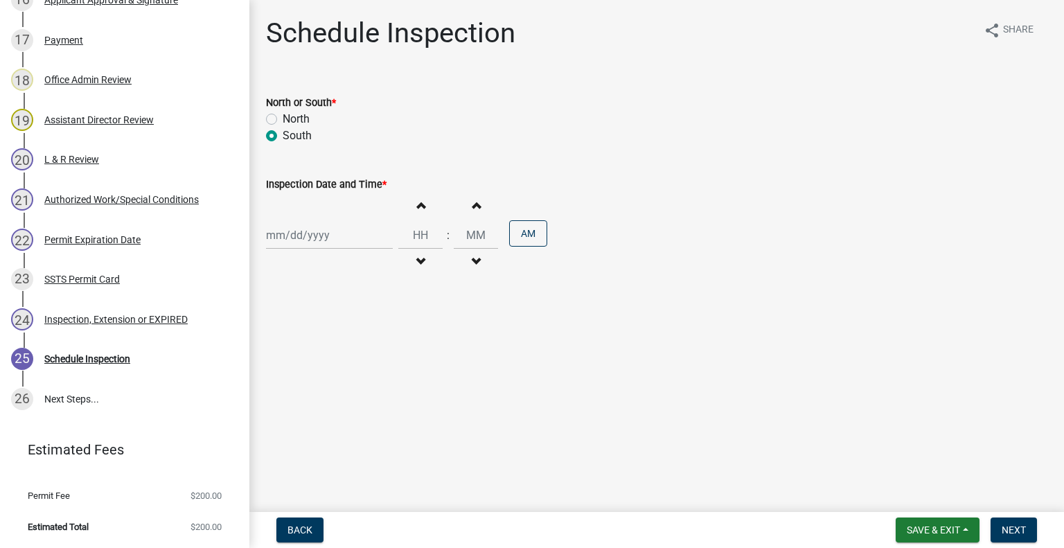
select select "2025"
click at [368, 376] on div "22" at bounding box center [369, 375] width 22 height 22
type input "08/22/2025"
click at [415, 267] on button "Decrement hours" at bounding box center [420, 261] width 29 height 25
type input "11"
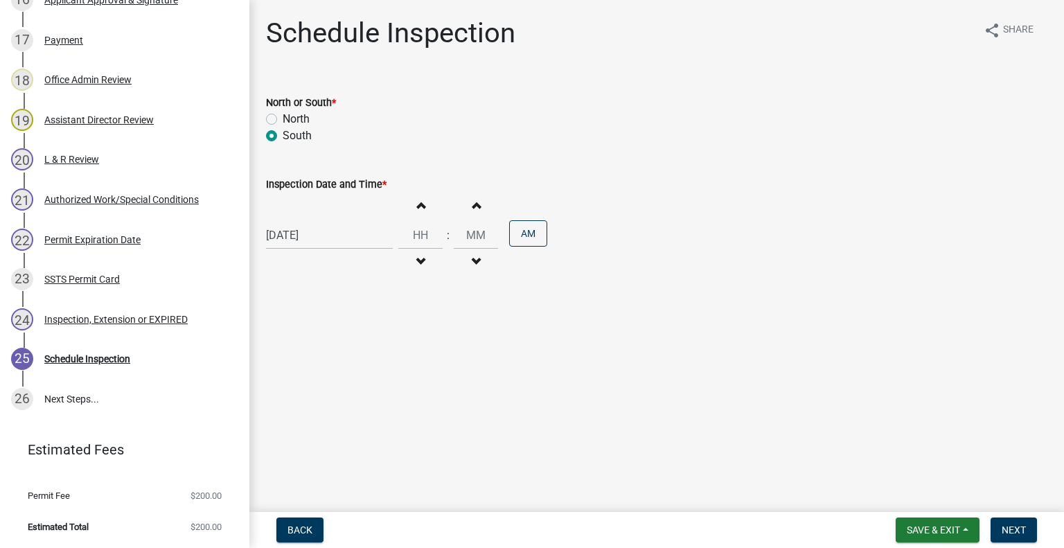
type input "00"
click at [415, 212] on button "Increment hours" at bounding box center [420, 205] width 29 height 25
click at [417, 210] on span "button" at bounding box center [420, 205] width 7 height 11
type input "01"
click at [524, 229] on button "AM" at bounding box center [528, 233] width 38 height 26
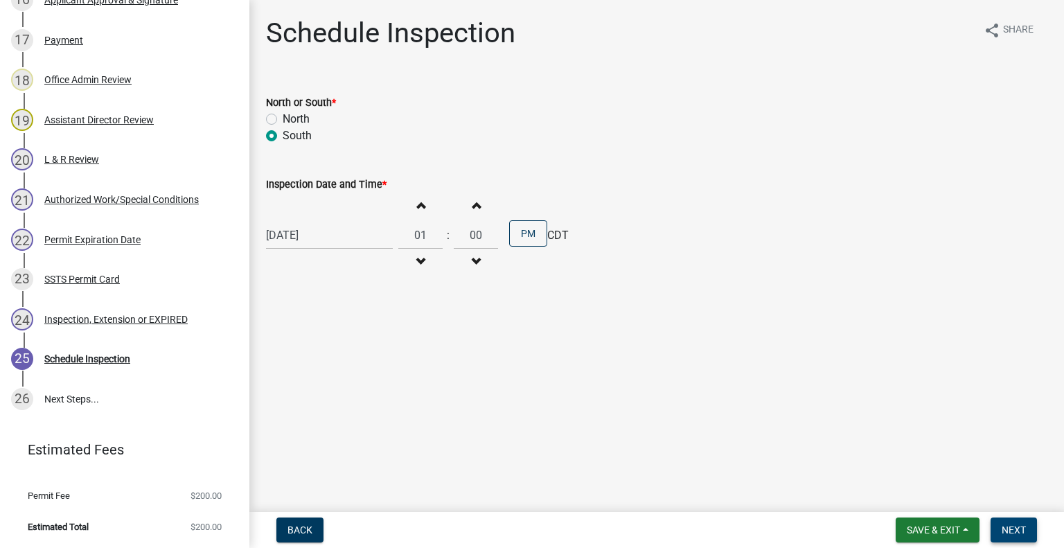
click at [1023, 530] on span "Next" at bounding box center [1014, 529] width 24 height 11
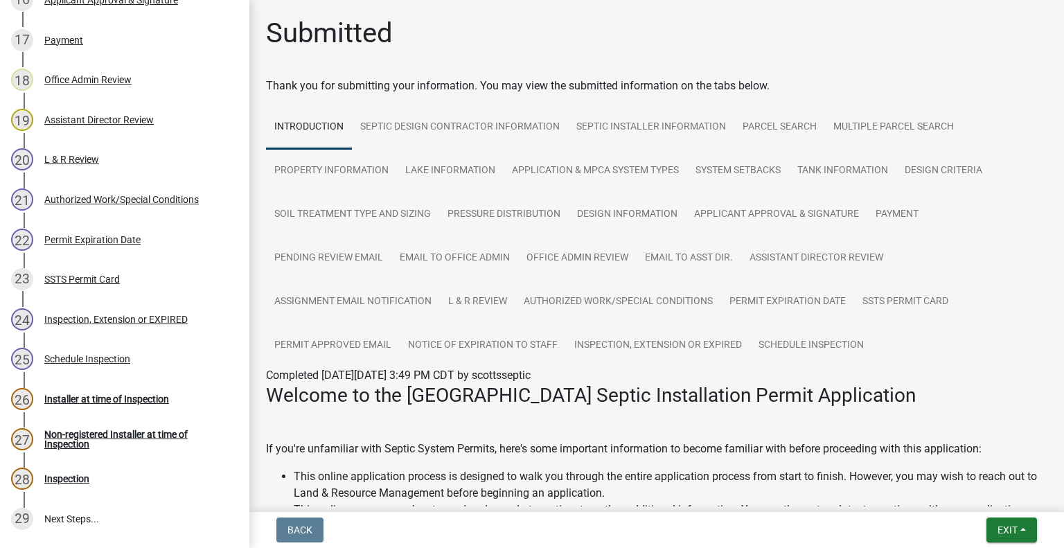
scroll to position [1025, 0]
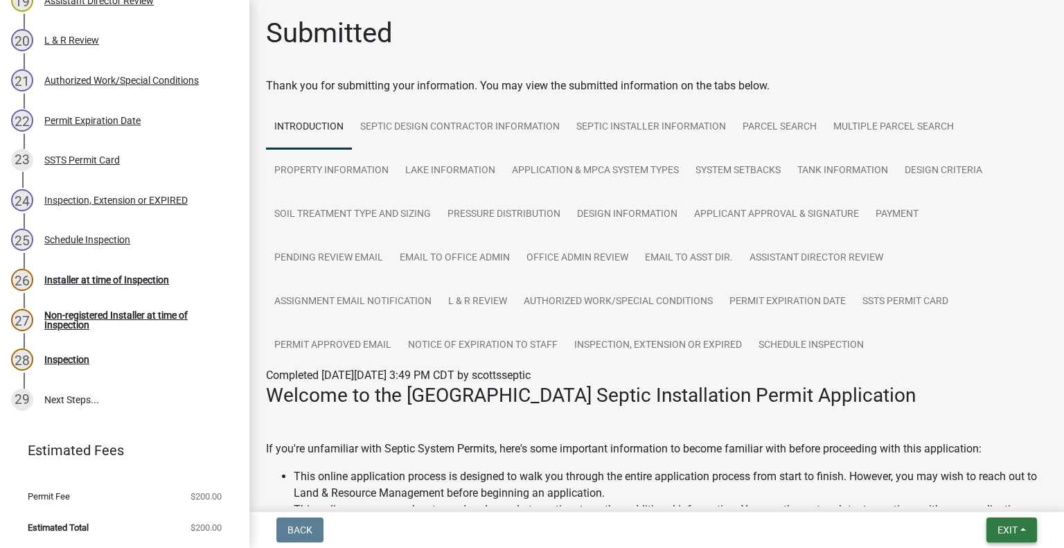
click at [998, 527] on span "Exit" at bounding box center [1008, 529] width 20 height 11
click at [982, 498] on button "Save & Exit" at bounding box center [982, 493] width 111 height 33
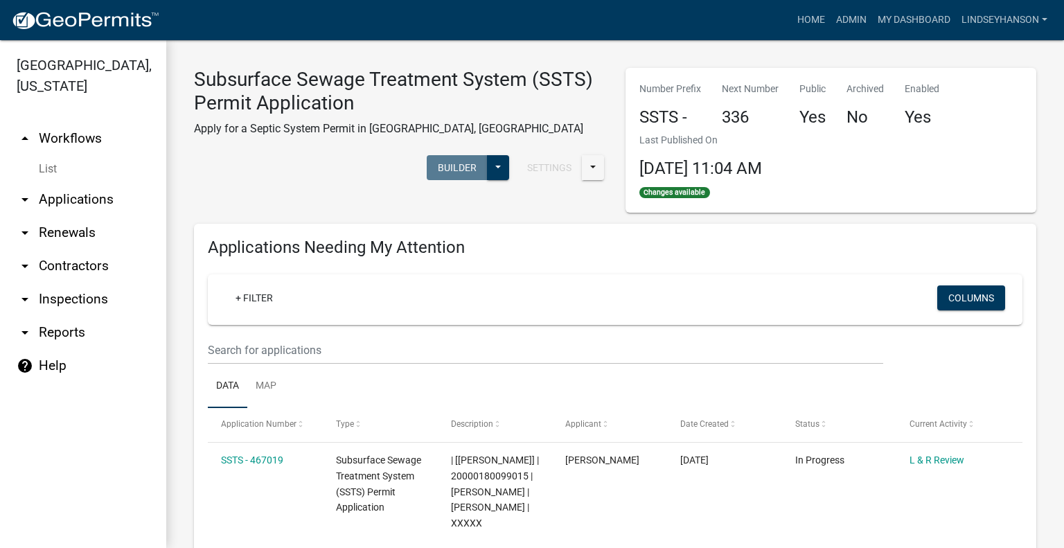
click at [84, 202] on link "arrow_drop_down Applications" at bounding box center [83, 199] width 166 height 33
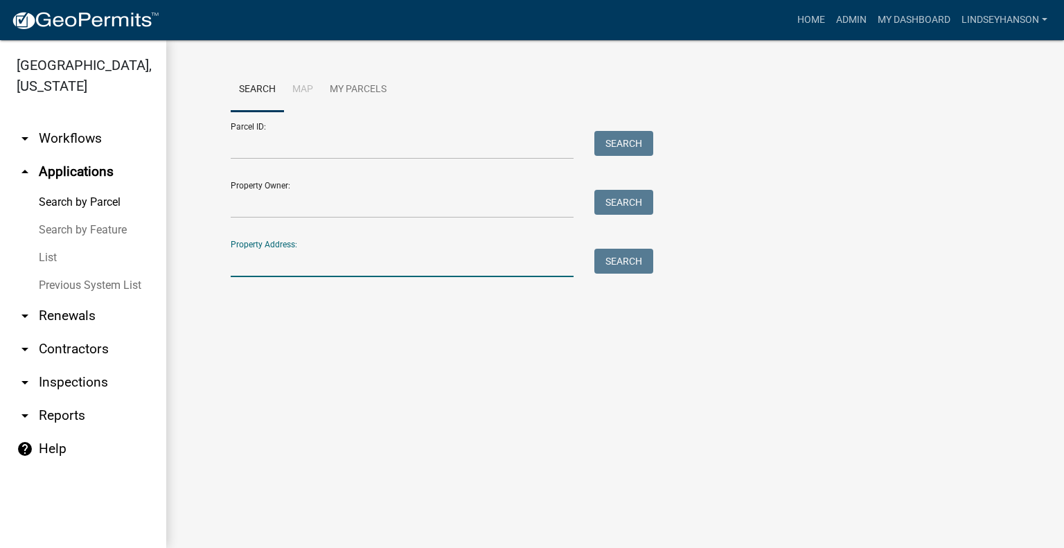
click at [371, 269] on input "Property Address:" at bounding box center [402, 263] width 343 height 28
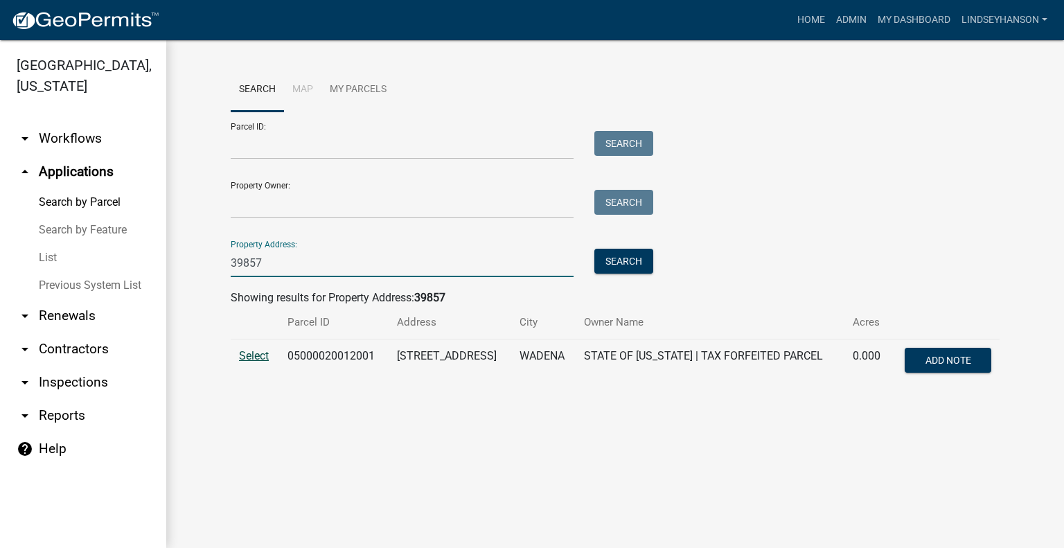
type input "39857"
click at [255, 351] on span "Select" at bounding box center [254, 355] width 30 height 13
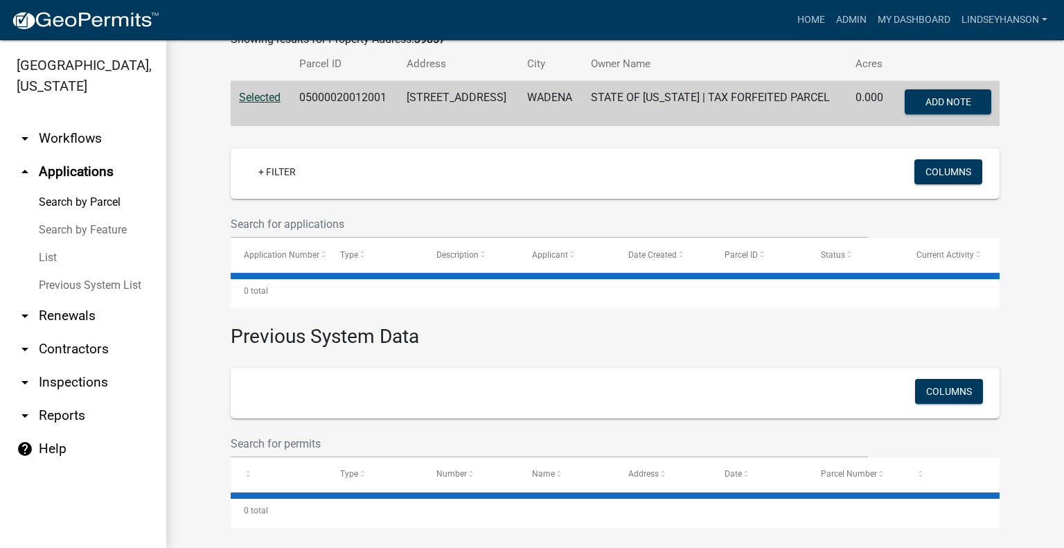
scroll to position [265, 0]
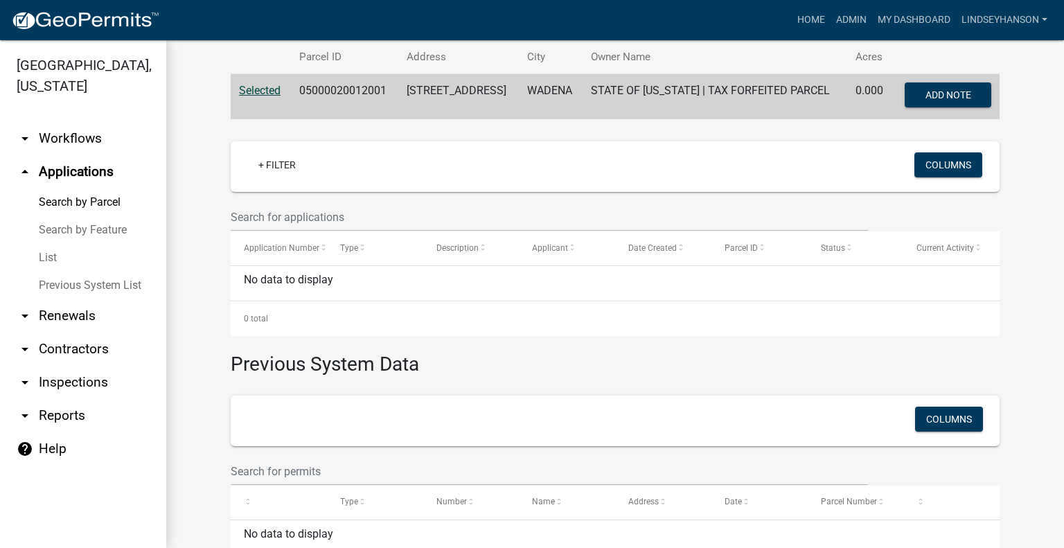
click at [333, 92] on td "05000020012001" at bounding box center [344, 97] width 107 height 46
copy td "05000020012001"
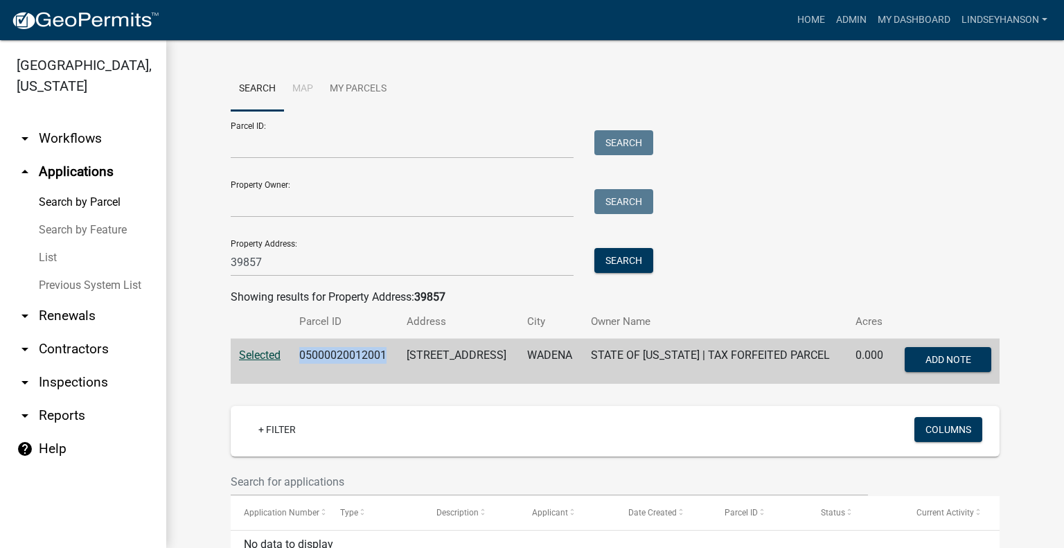
scroll to position [0, 0]
drag, startPoint x: 52, startPoint y: 134, endPoint x: 55, endPoint y: 146, distance: 12.3
click at [52, 134] on link "arrow_drop_down Workflows" at bounding box center [83, 138] width 166 height 33
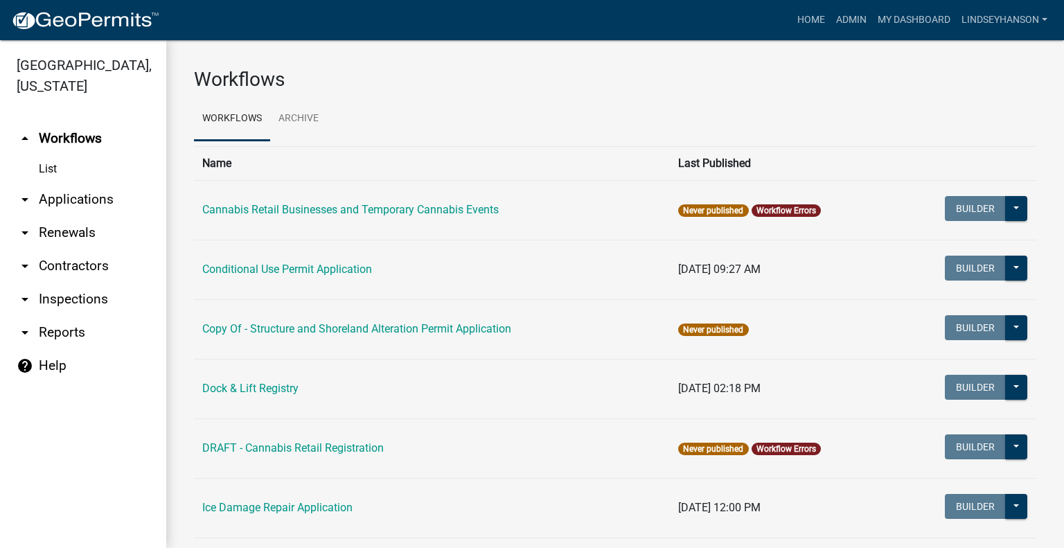
click at [67, 194] on link "arrow_drop_down Applications" at bounding box center [83, 199] width 166 height 33
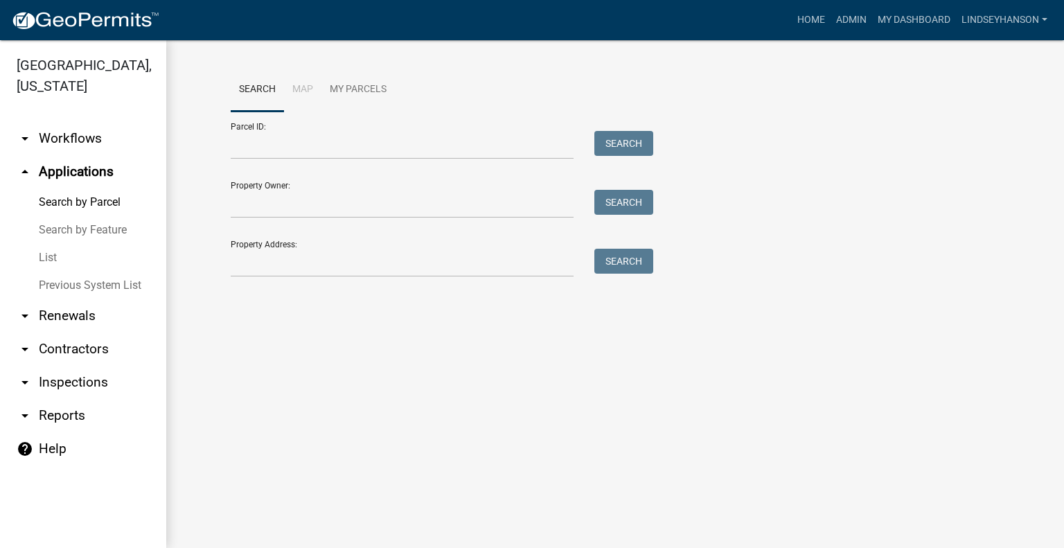
click at [101, 145] on link "arrow_drop_down Workflows" at bounding box center [83, 138] width 166 height 33
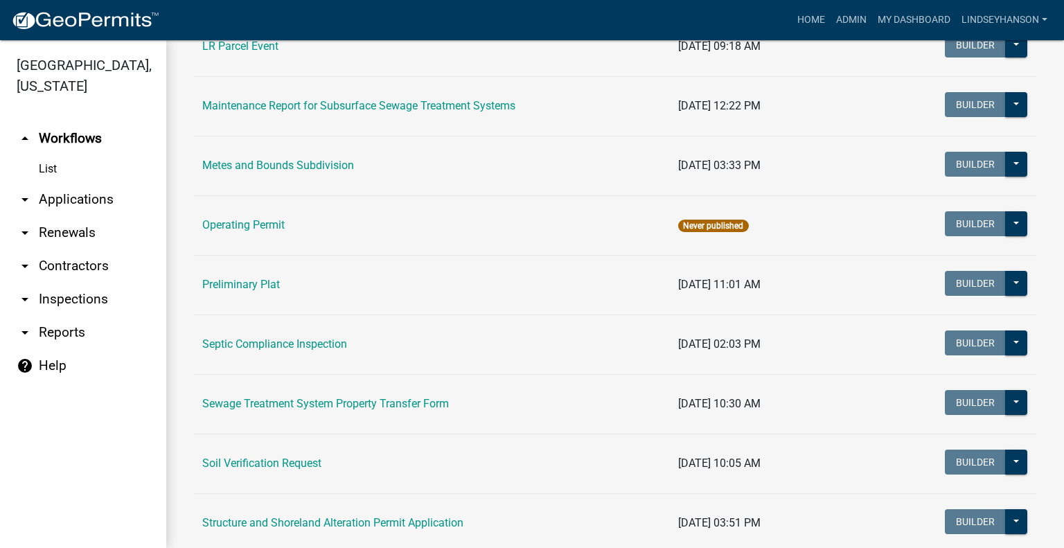
scroll to position [536, 0]
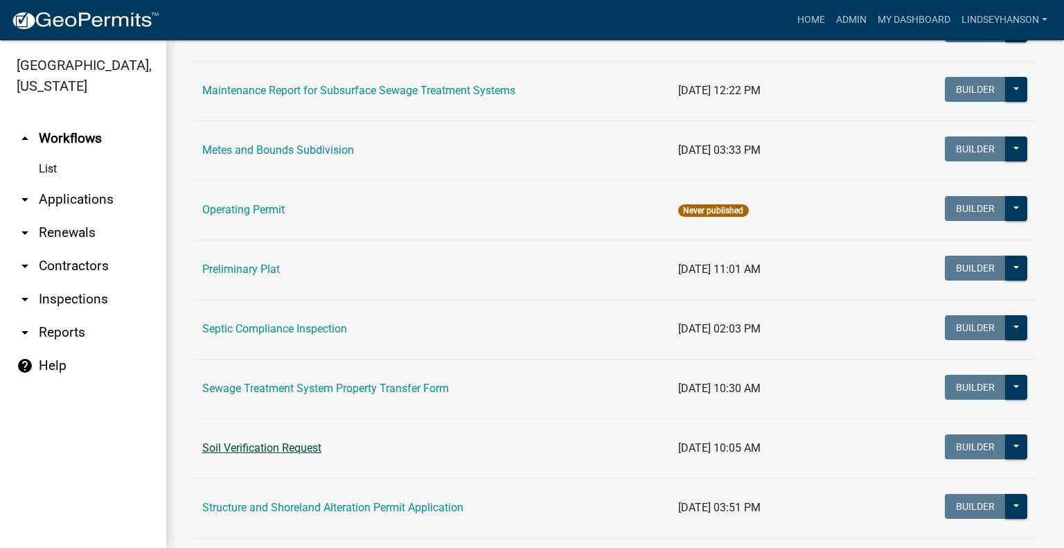
click at [249, 452] on link "Soil Verification Request" at bounding box center [261, 447] width 119 height 13
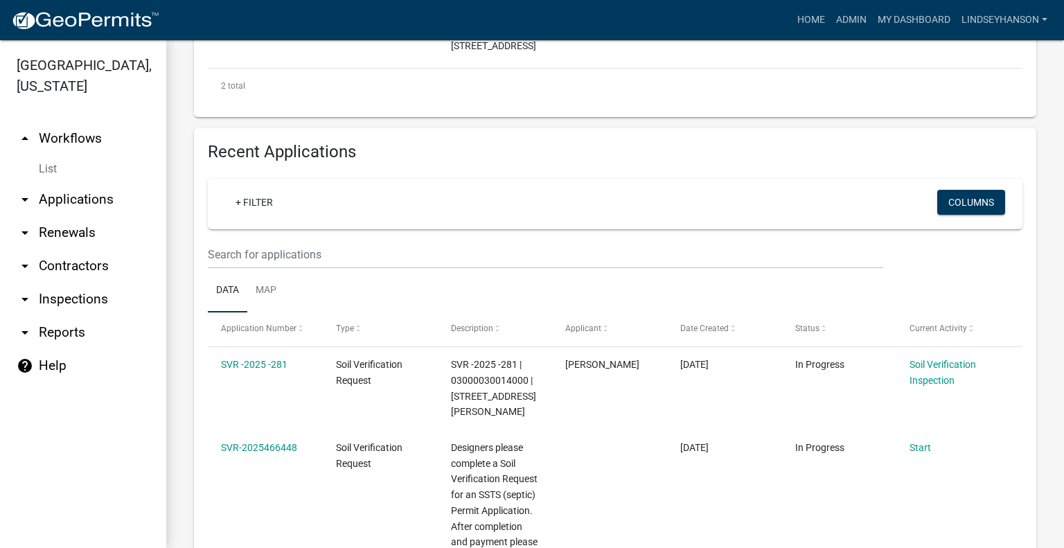
scroll to position [436, 0]
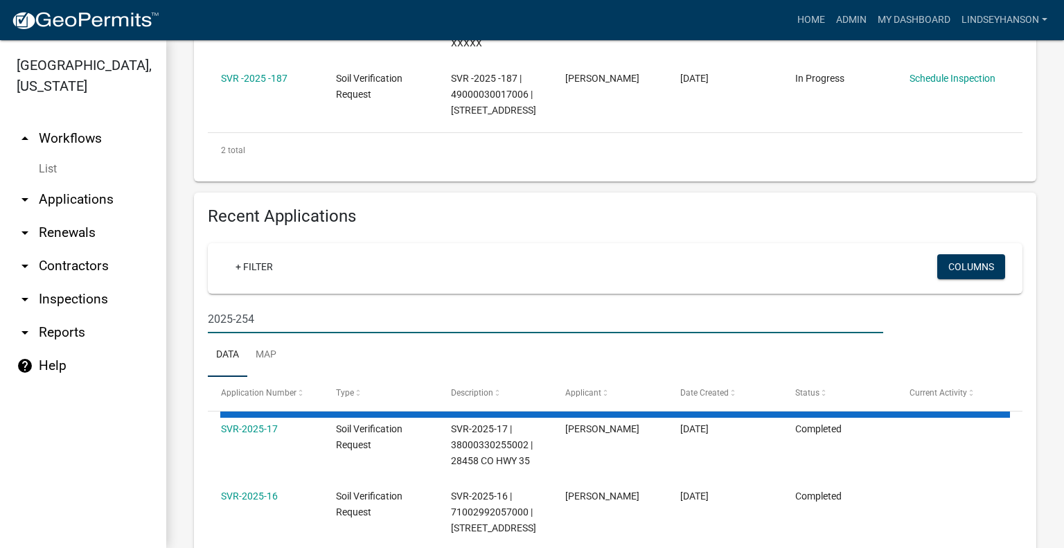
scroll to position [411, 0]
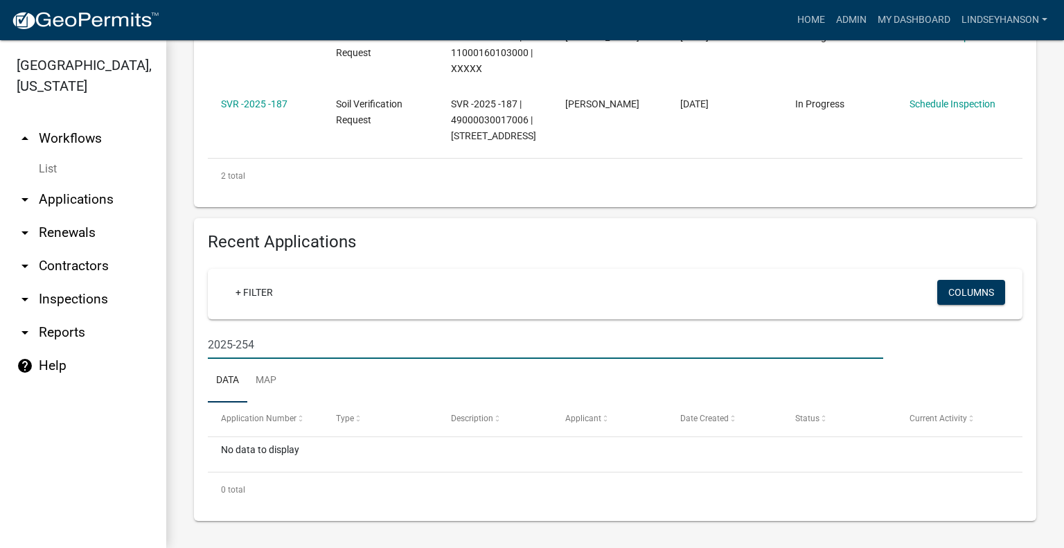
drag, startPoint x: 211, startPoint y: 348, endPoint x: 245, endPoint y: 358, distance: 35.3
click at [211, 348] on input "2025-254" at bounding box center [546, 344] width 676 height 28
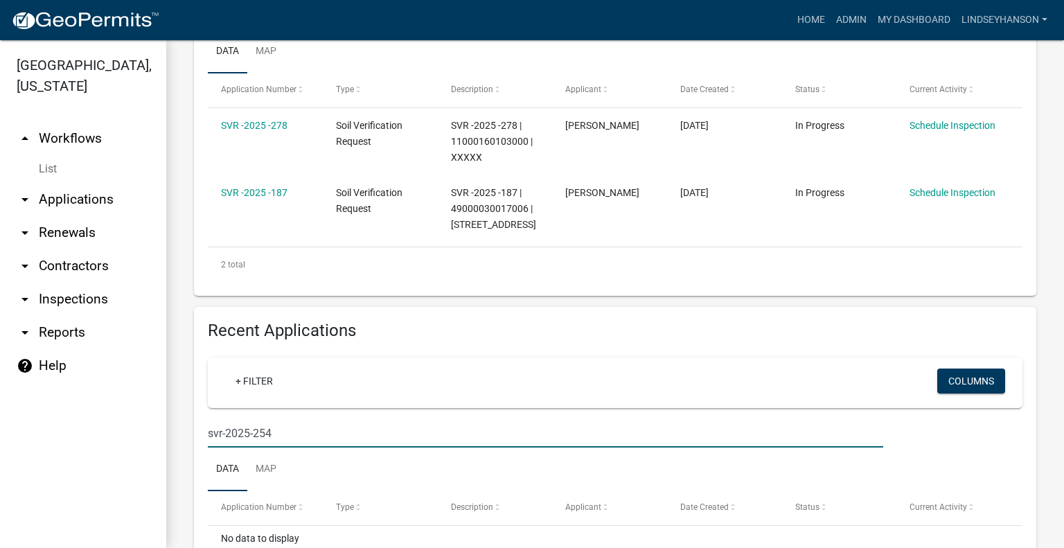
scroll to position [346, 0]
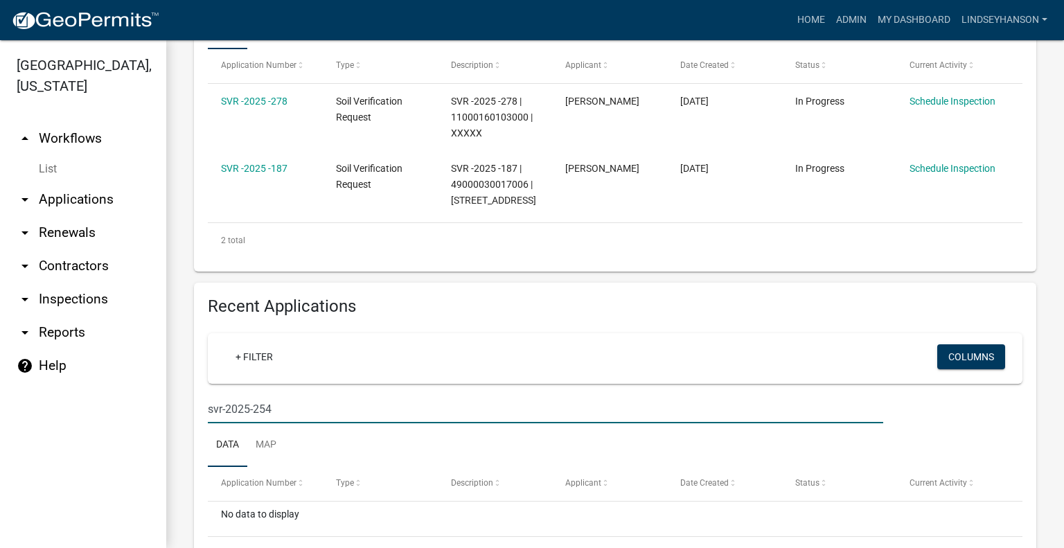
click at [305, 409] on input "svr-2025-254" at bounding box center [546, 409] width 676 height 28
type input "s"
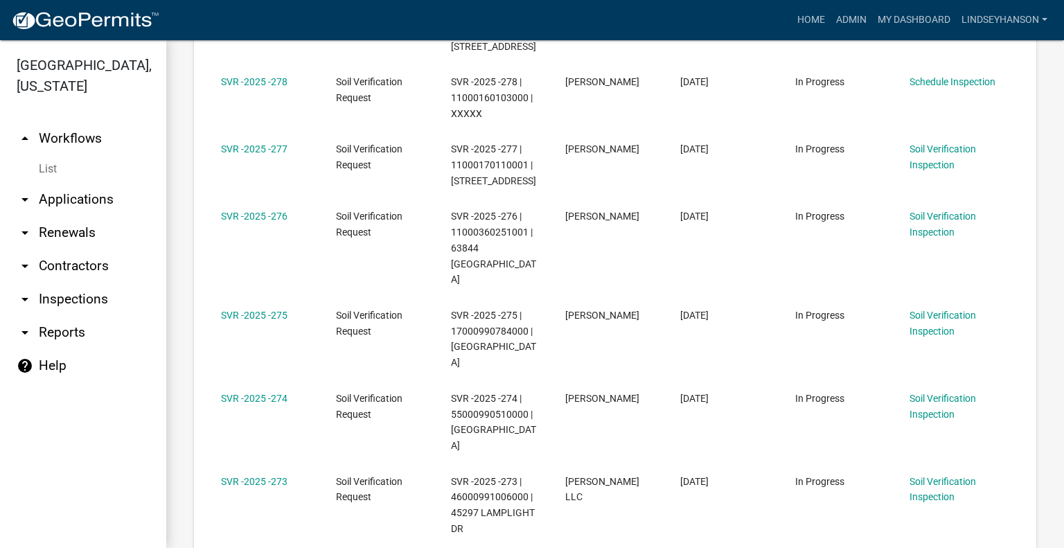
scroll to position [1230, 0]
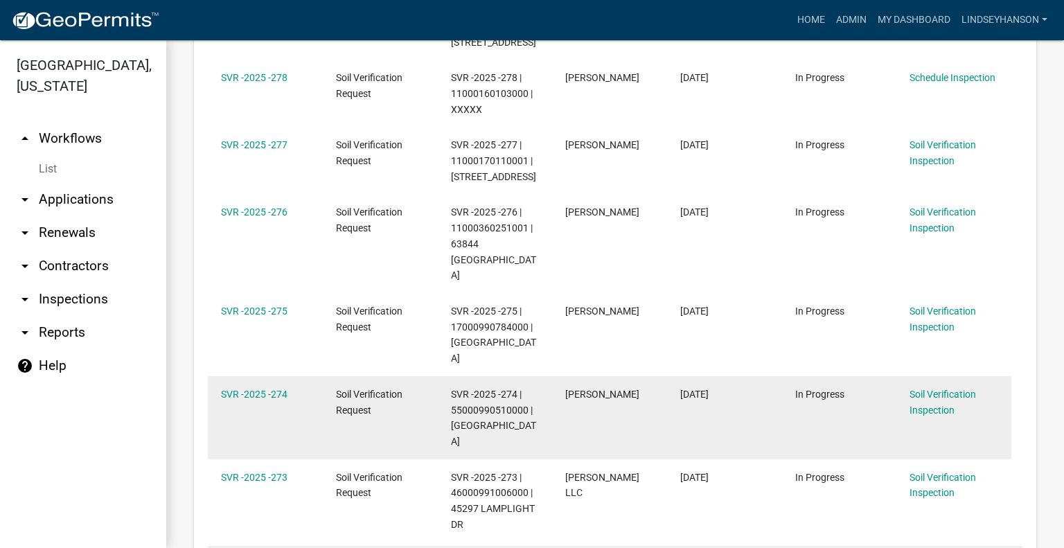
scroll to position [1088, 0]
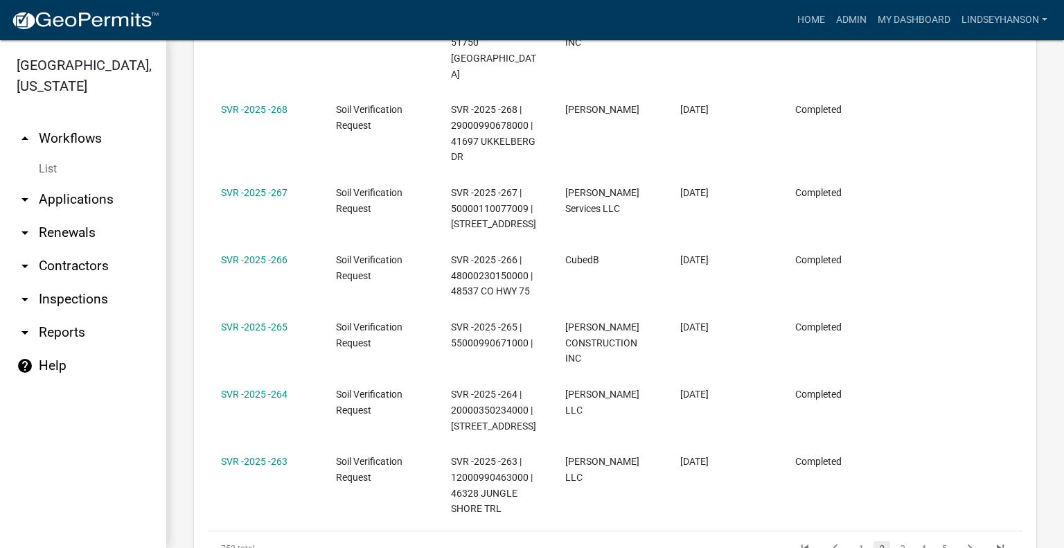
click at [64, 201] on link "arrow_drop_down Applications" at bounding box center [83, 199] width 166 height 33
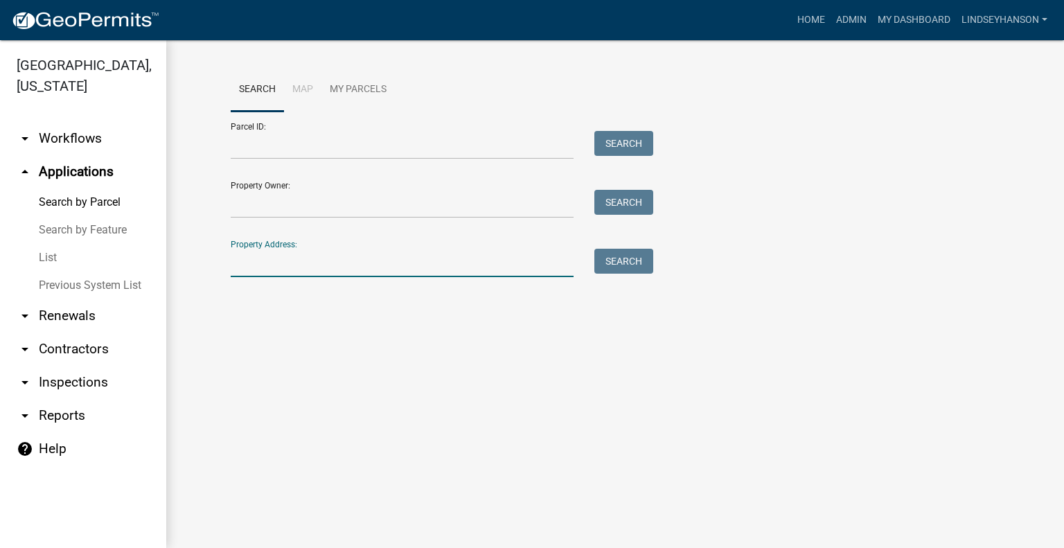
click at [368, 256] on input "Property Address:" at bounding box center [402, 263] width 343 height 28
type input "23245"
click at [630, 258] on button "Search" at bounding box center [623, 261] width 59 height 25
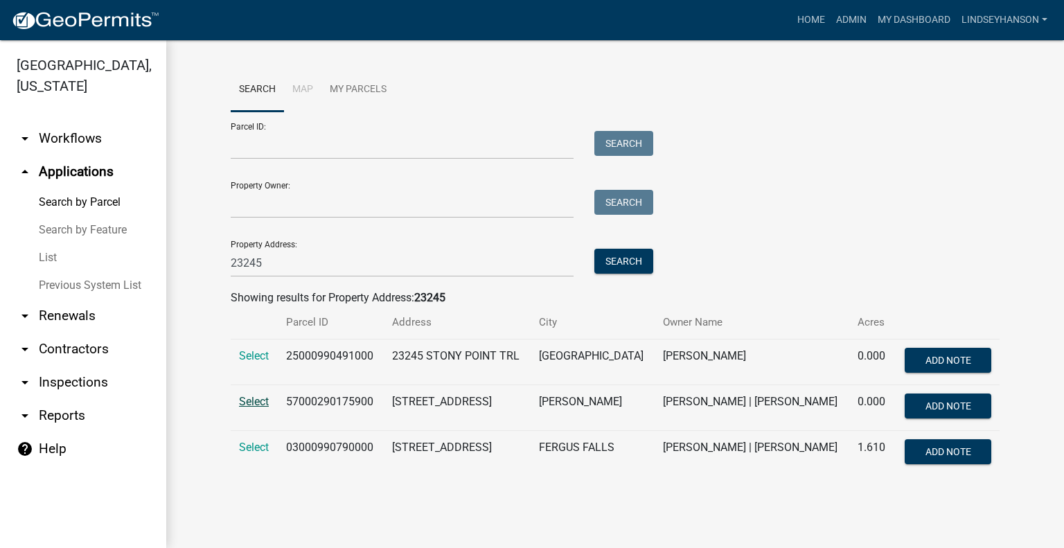
click at [245, 401] on span "Select" at bounding box center [254, 401] width 30 height 13
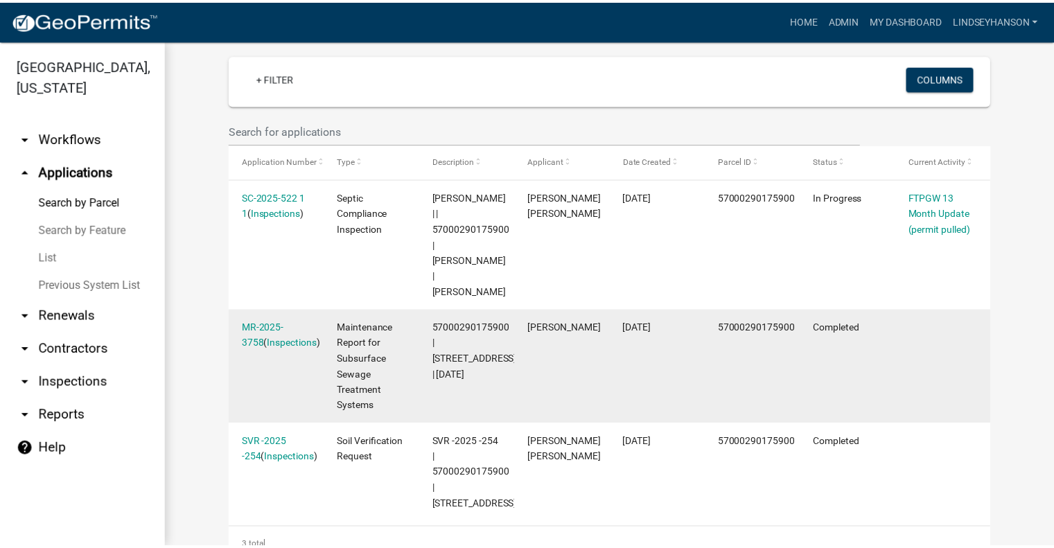
scroll to position [438, 0]
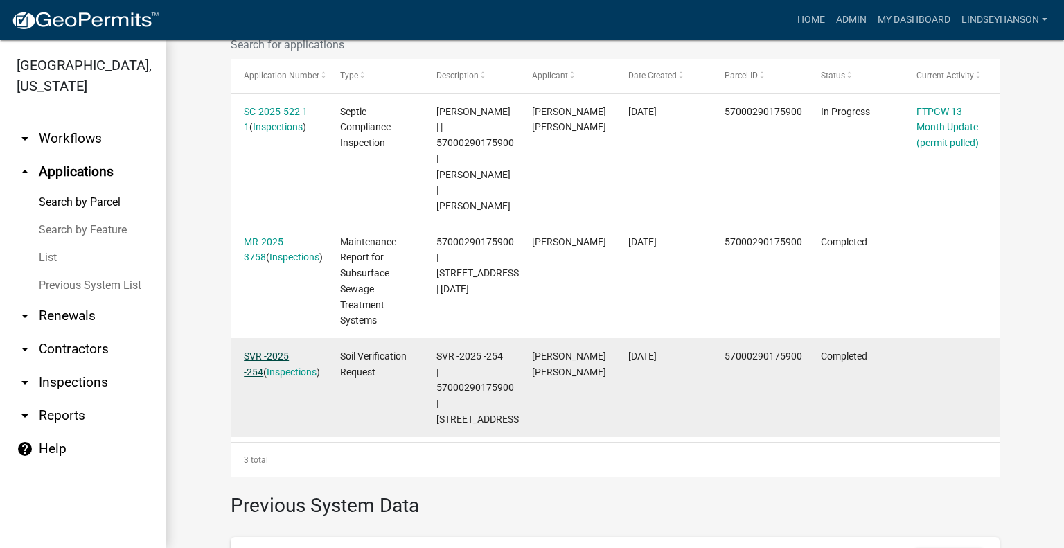
click at [261, 357] on link "SVR -2025 -254" at bounding box center [266, 364] width 45 height 27
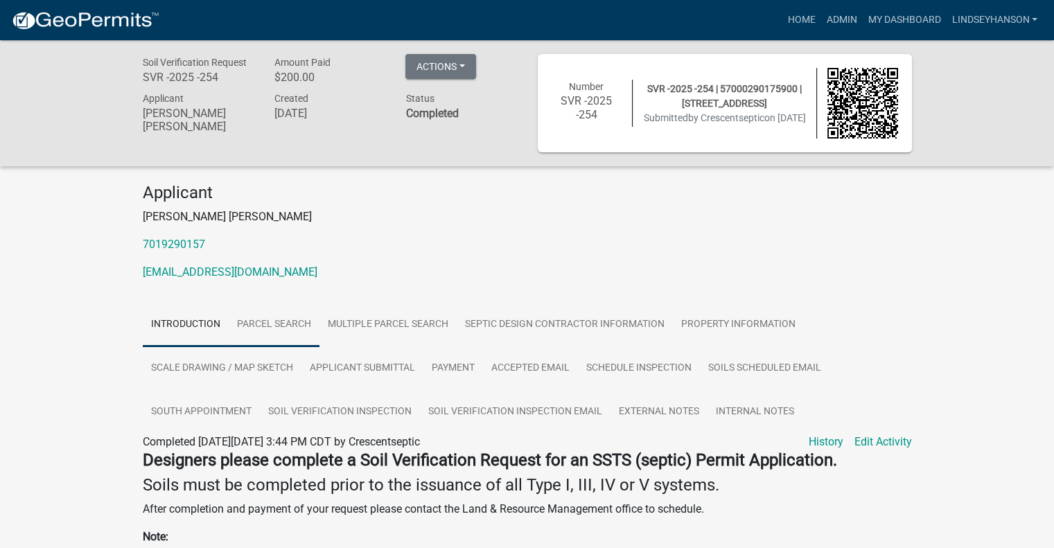
click at [284, 318] on link "Parcel search" at bounding box center [274, 325] width 91 height 44
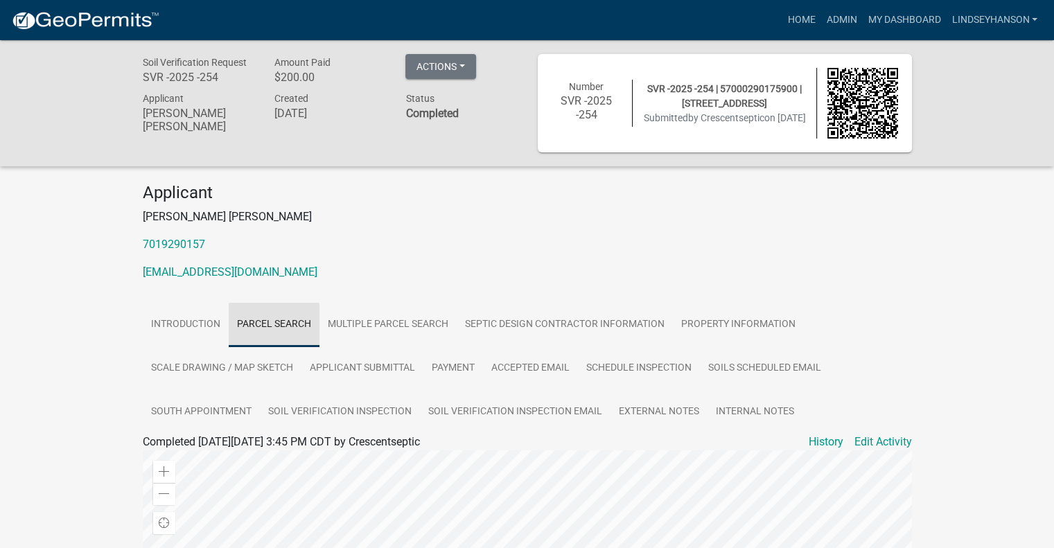
click at [274, 324] on link "Parcel search" at bounding box center [274, 325] width 91 height 44
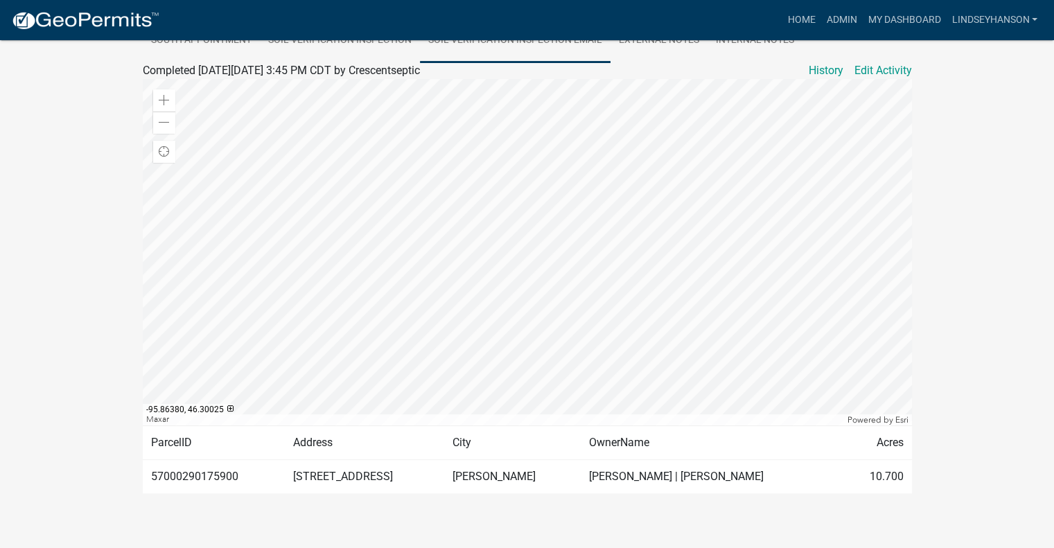
scroll to position [385, 0]
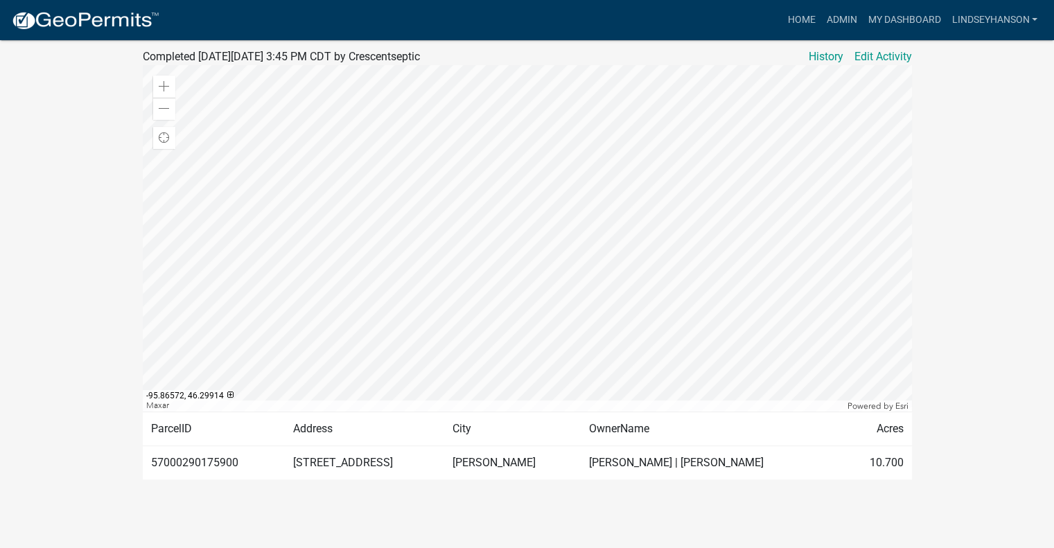
click at [210, 461] on td "57000290175900" at bounding box center [214, 462] width 142 height 34
copy td "57000290175900"
click at [321, 454] on td "23245 CO HWY 35" at bounding box center [364, 462] width 159 height 34
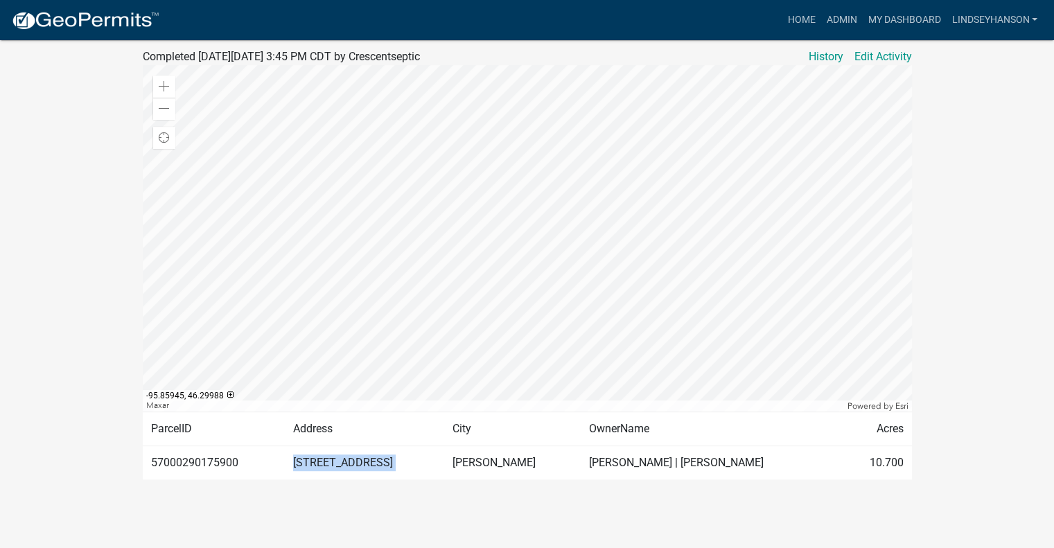
click at [321, 454] on td "23245 CO HWY 35" at bounding box center [364, 462] width 159 height 34
click at [480, 454] on td "UNDERWOOD" at bounding box center [512, 462] width 136 height 34
click at [645, 451] on td "JAMES M ANDERSEN | ELSE M ANDERSEN" at bounding box center [712, 462] width 262 height 34
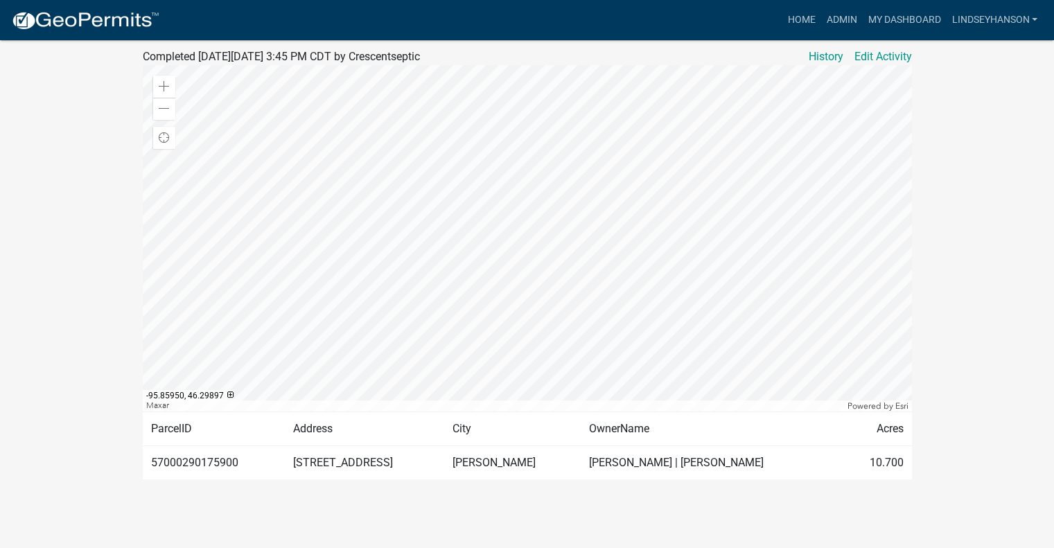
click at [644, 464] on td "JAMES M ANDERSEN | ELSE M ANDERSEN" at bounding box center [712, 462] width 262 height 34
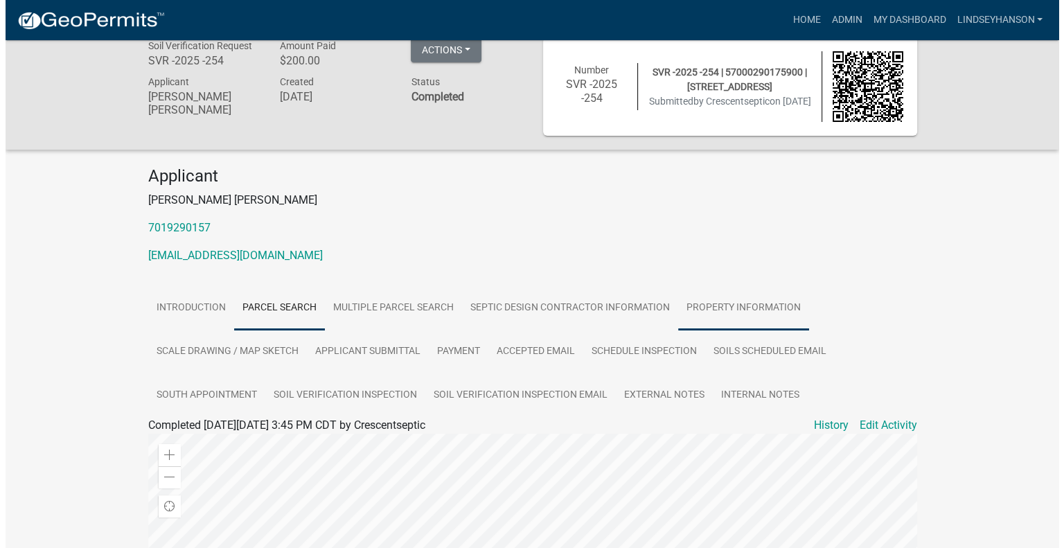
scroll to position [0, 0]
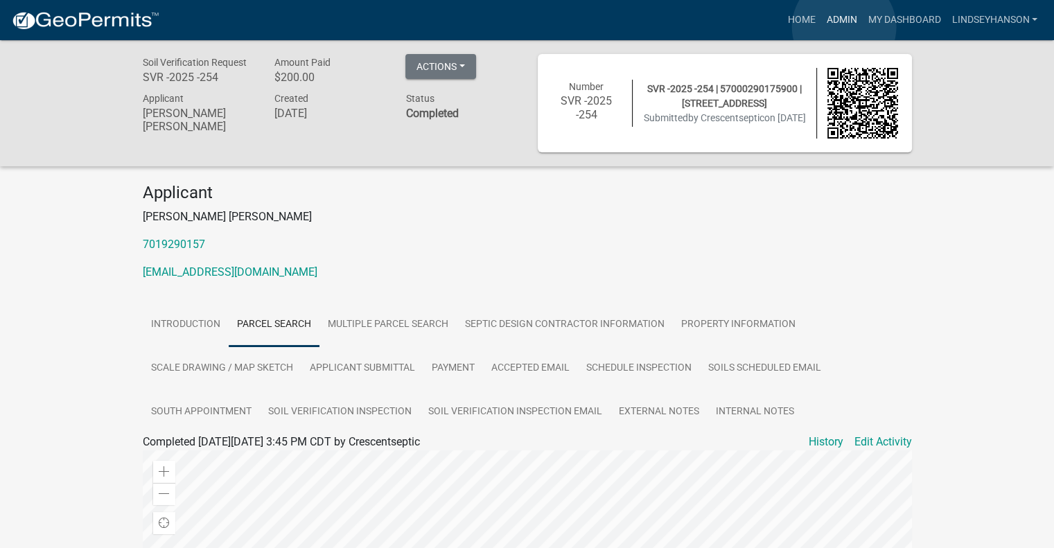
click at [844, 27] on link "Admin" at bounding box center [841, 20] width 42 height 26
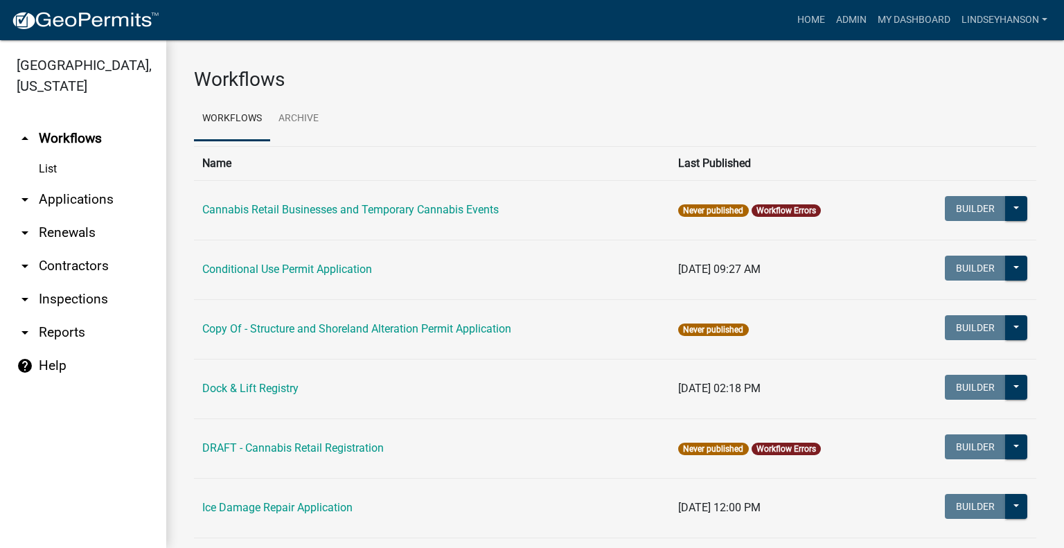
click at [80, 198] on link "arrow_drop_down Applications" at bounding box center [83, 199] width 166 height 33
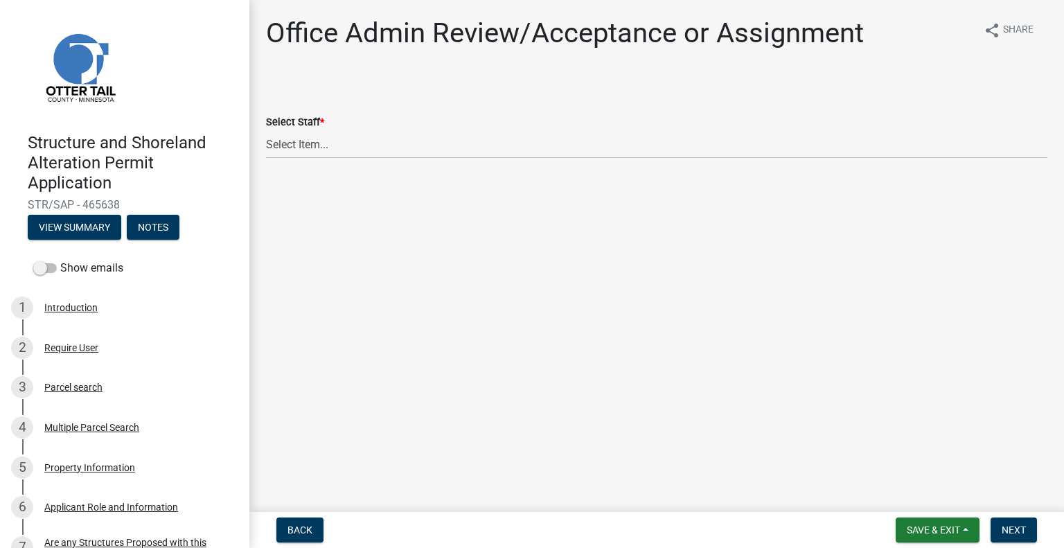
click at [312, 126] on label "Select Staff *" at bounding box center [295, 123] width 58 height 10
click at [312, 130] on select "Select Item... [PERSON_NAME] ([EMAIL_ADDRESS][DOMAIN_NAME]) [PERSON_NAME] ([EMA…" at bounding box center [657, 144] width 782 height 28
click at [310, 141] on select "Select Item... [PERSON_NAME] ([EMAIL_ADDRESS][DOMAIN_NAME]) [PERSON_NAME] ([EMA…" at bounding box center [657, 144] width 782 height 28
click at [266, 130] on select "Select Item... [PERSON_NAME] ([EMAIL_ADDRESS][DOMAIN_NAME]) [PERSON_NAME] ([EMA…" at bounding box center [657, 144] width 782 height 28
select select "587f38f5-c90e-4c12-9e10-d3e23909bbca"
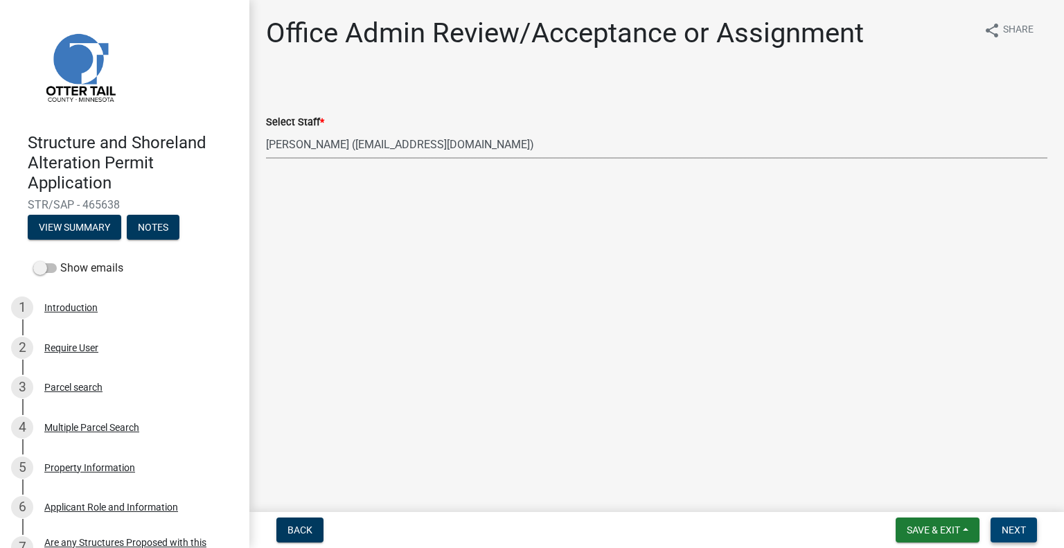
click at [1009, 529] on span "Next" at bounding box center [1014, 529] width 24 height 11
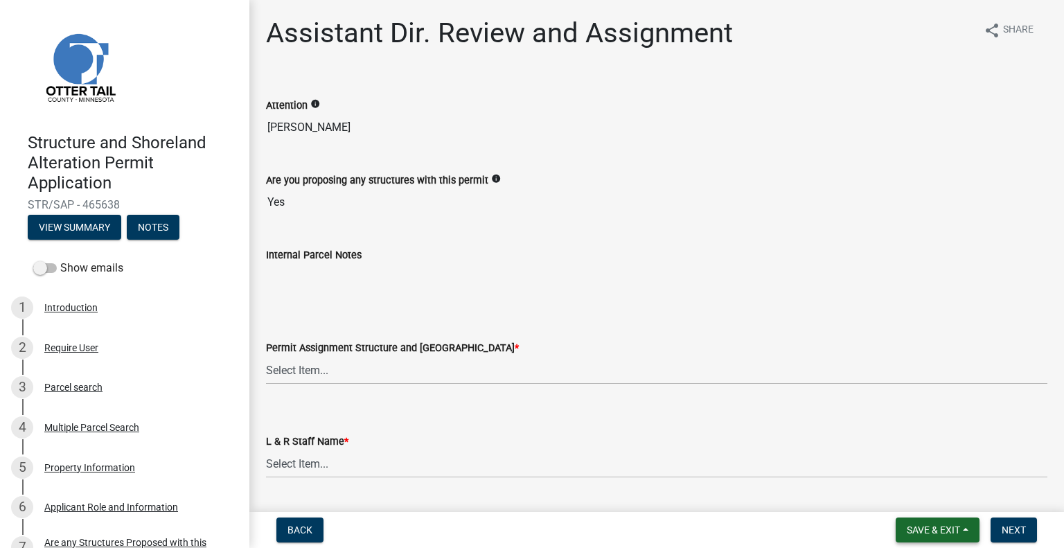
click at [946, 524] on span "Save & Exit" at bounding box center [933, 529] width 53 height 11
click at [942, 504] on button "Save & Exit" at bounding box center [924, 493] width 111 height 33
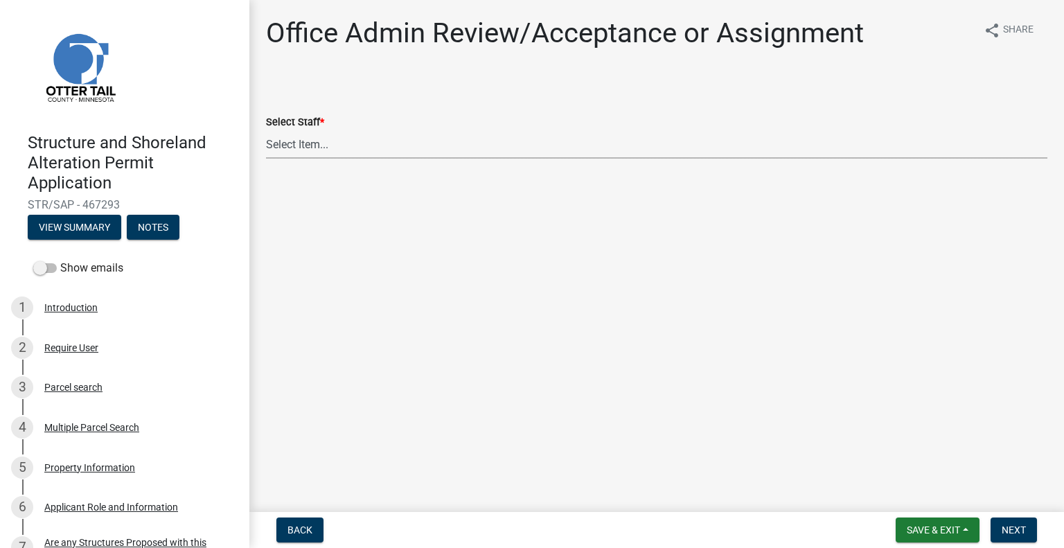
click at [377, 152] on select "Select Item... [PERSON_NAME] ([EMAIL_ADDRESS][DOMAIN_NAME]) [PERSON_NAME] ([EMA…" at bounding box center [657, 144] width 782 height 28
click at [266, 130] on select "Select Item... [PERSON_NAME] ([EMAIL_ADDRESS][DOMAIN_NAME]) [PERSON_NAME] ([EMA…" at bounding box center [657, 144] width 782 height 28
select select "587f38f5-c90e-4c12-9e10-d3e23909bbca"
click at [1015, 529] on span "Next" at bounding box center [1014, 529] width 24 height 11
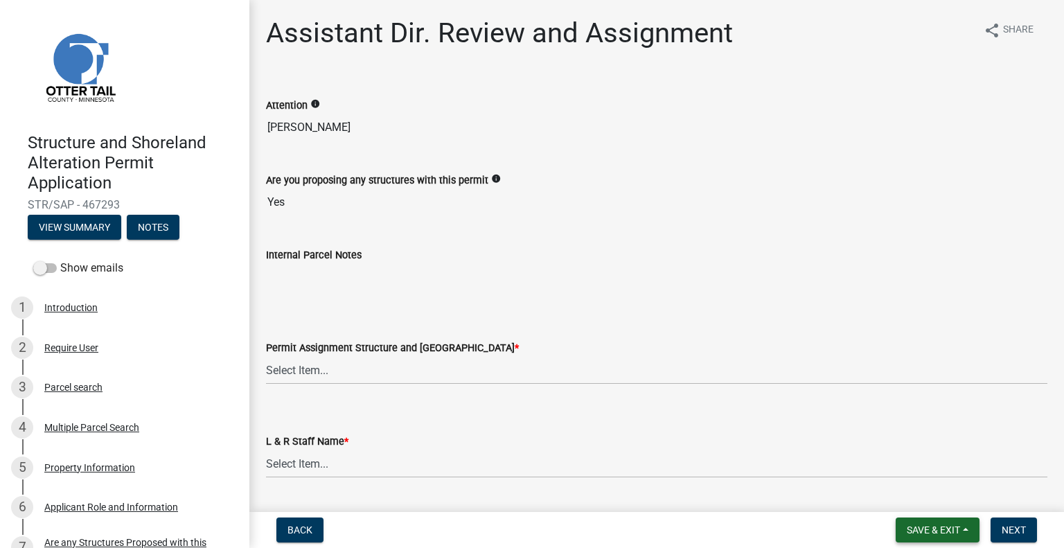
click at [939, 529] on span "Save & Exit" at bounding box center [933, 529] width 53 height 11
click at [917, 501] on button "Save & Exit" at bounding box center [924, 493] width 111 height 33
